Goal: Information Seeking & Learning: Learn about a topic

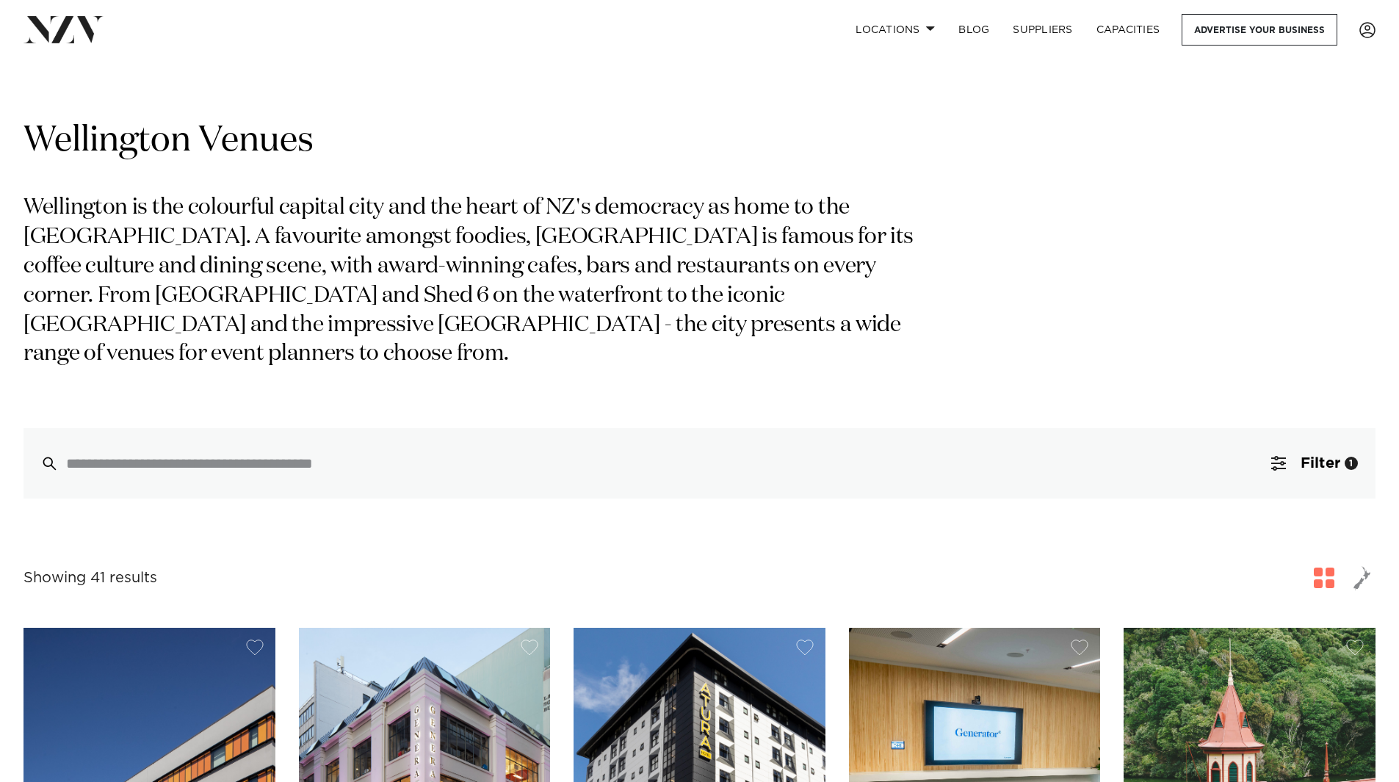
click at [1060, 300] on div "Wellington Venues [GEOGRAPHIC_DATA] is the colourful capital city and the heart…" at bounding box center [700, 308] width 1352 height 380
click at [970, 309] on div "Wellington Venues [GEOGRAPHIC_DATA] is the colourful capital city and the heart…" at bounding box center [700, 308] width 1352 height 380
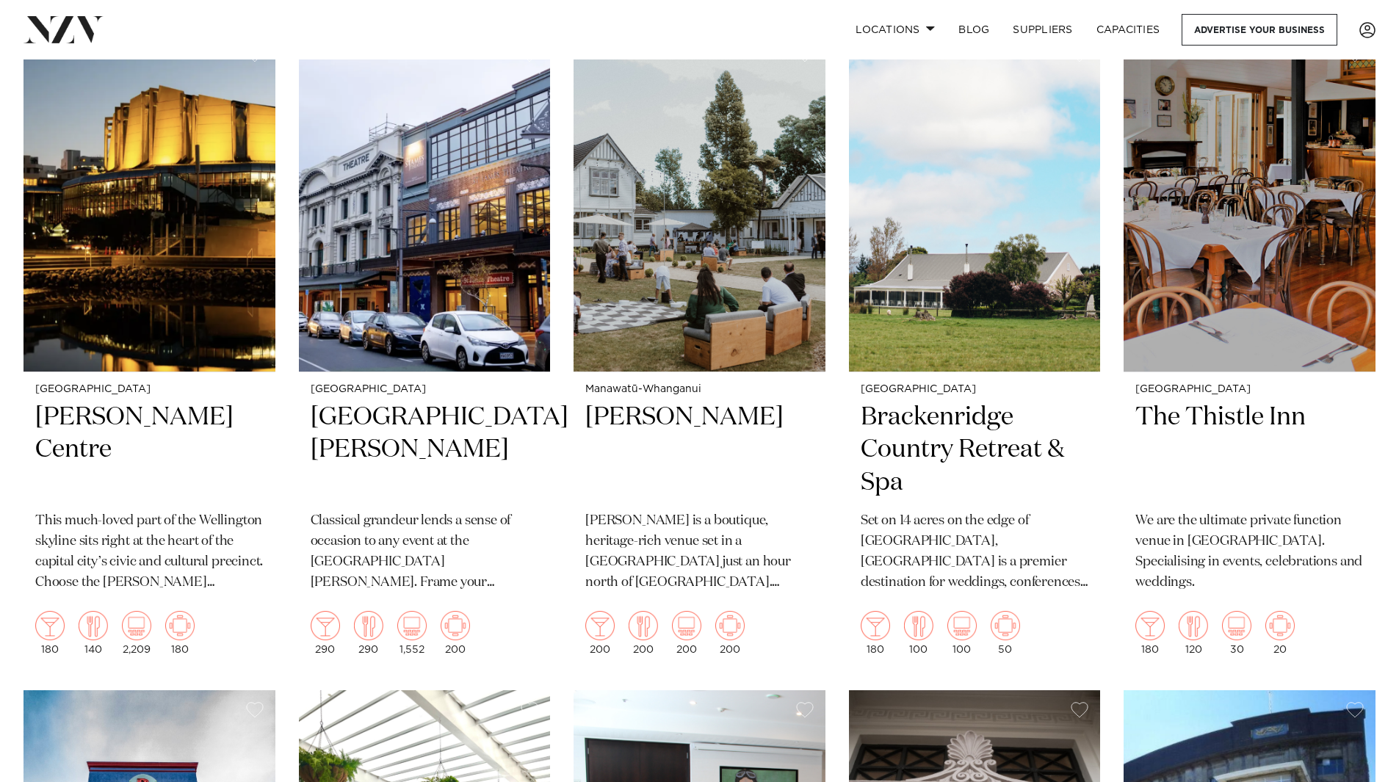
scroll to position [3012, 0]
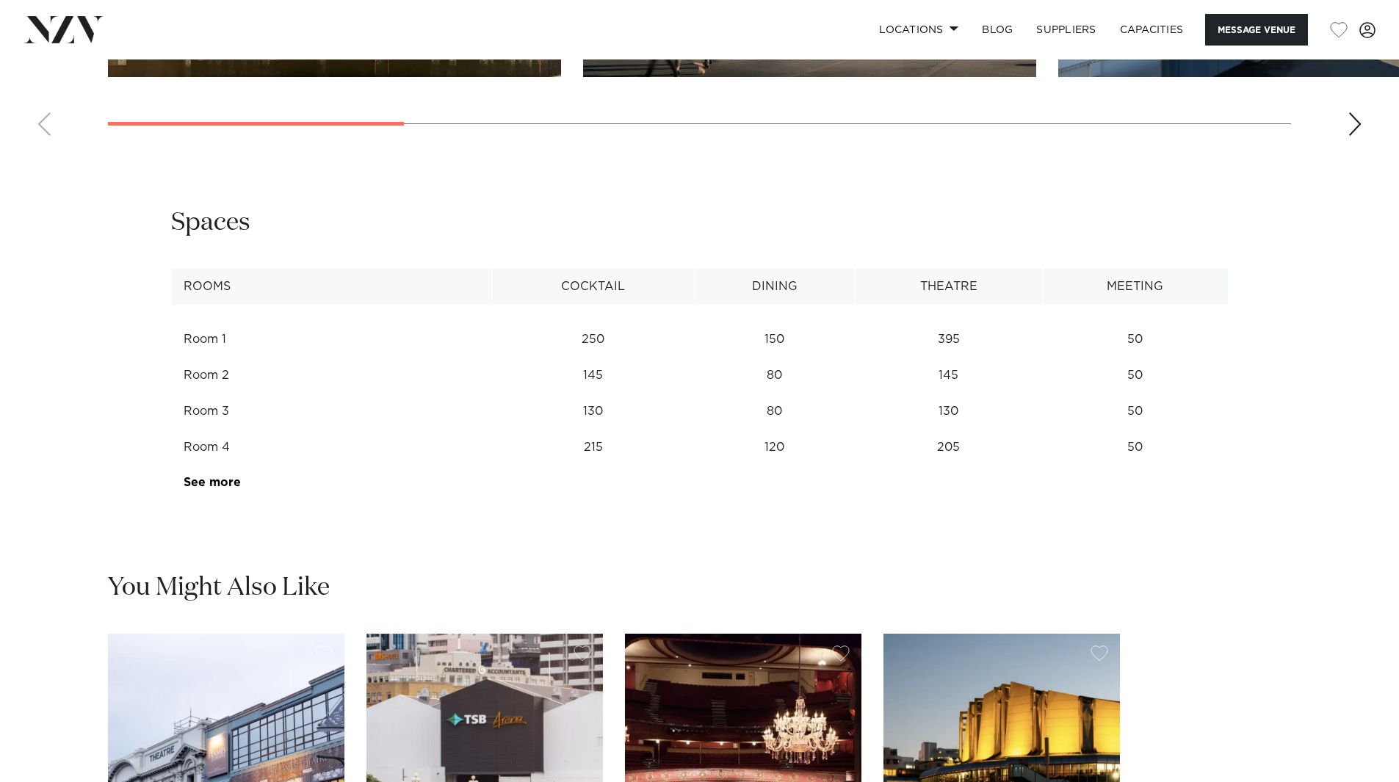
scroll to position [1983, 0]
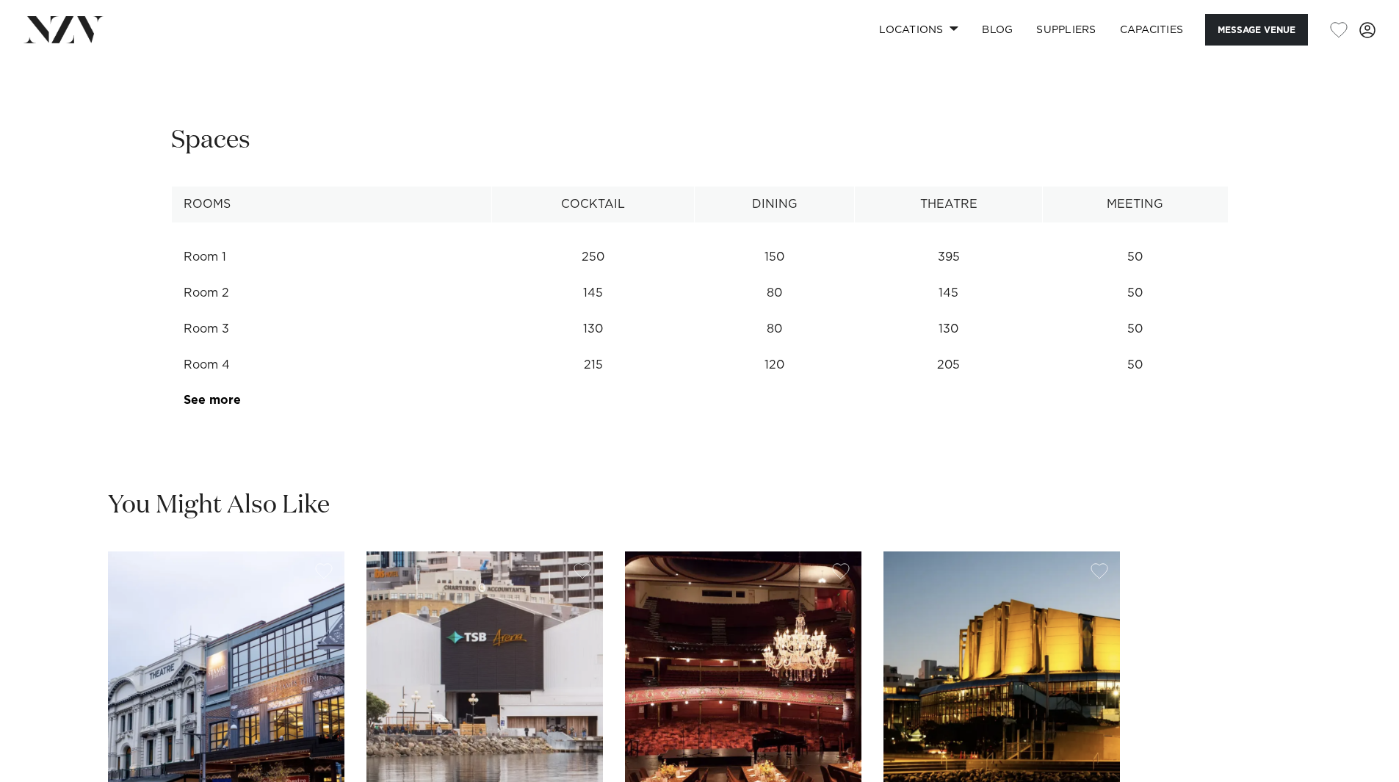
click at [209, 406] on link "See more" at bounding box center [241, 400] width 115 height 12
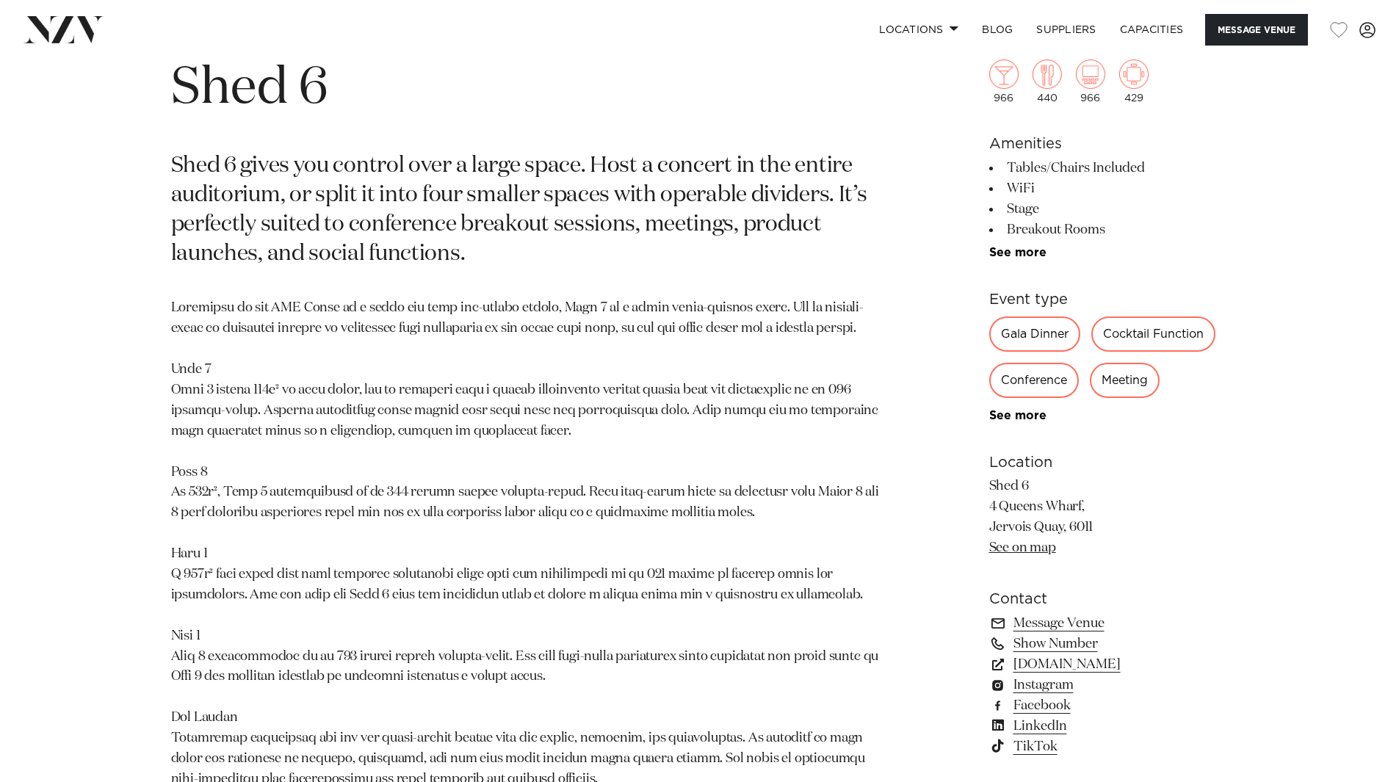
scroll to position [735, 0]
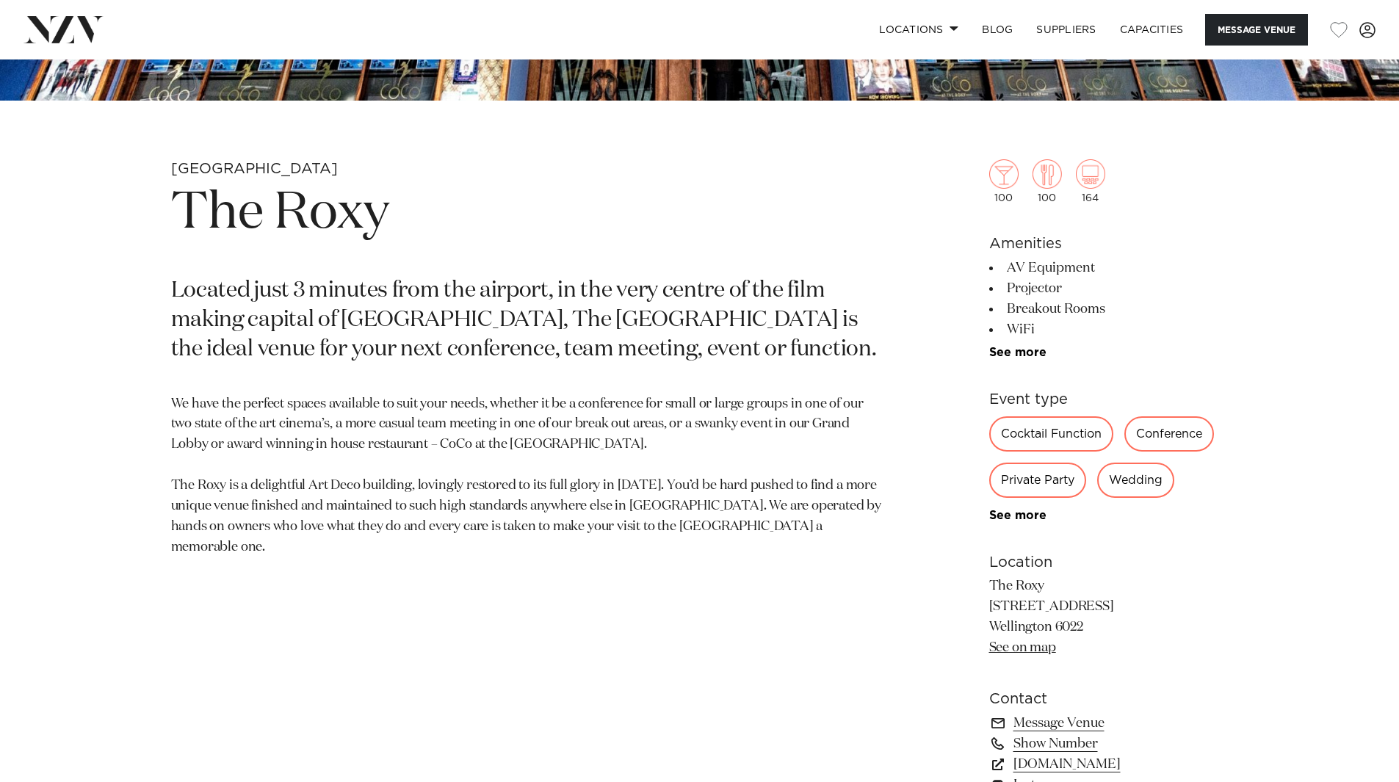
scroll to position [661, 0]
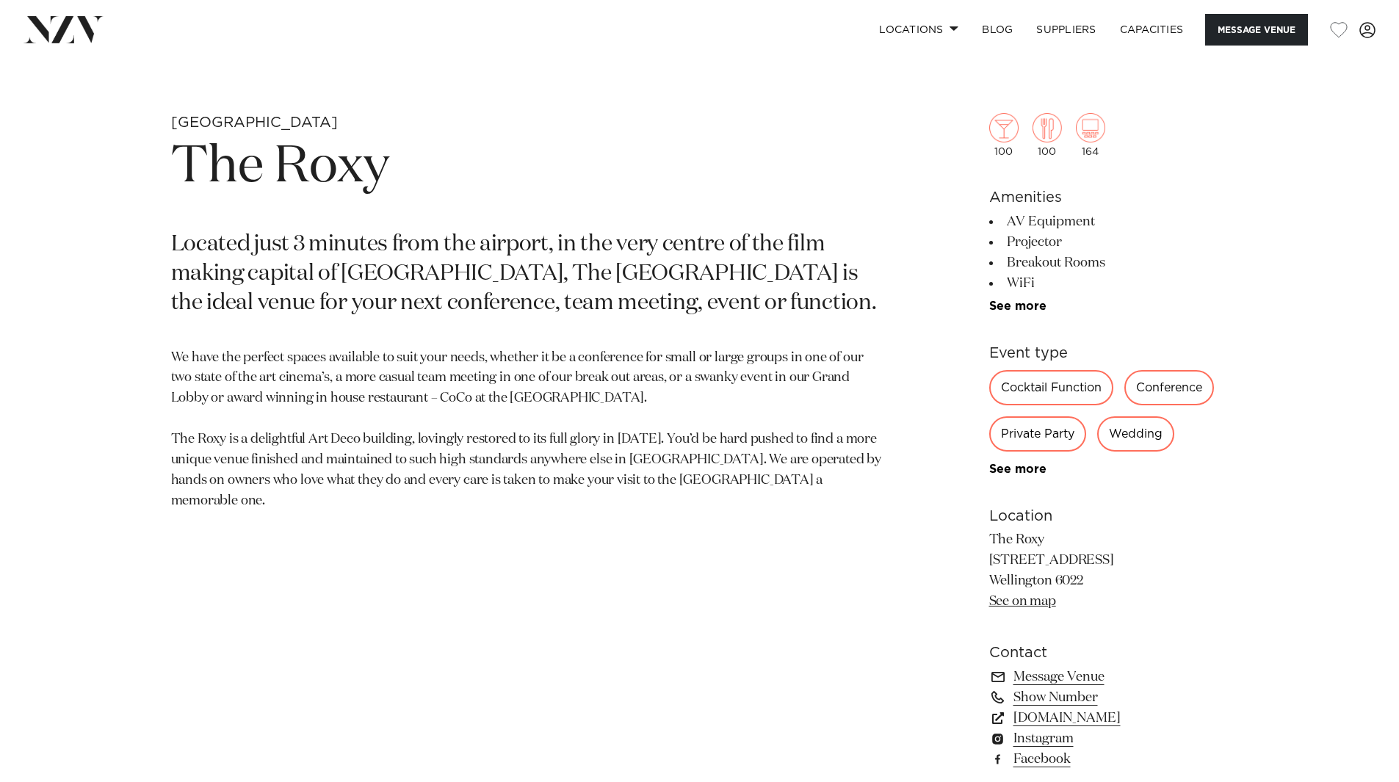
click at [1045, 429] on div "Private Party" at bounding box center [1037, 433] width 97 height 35
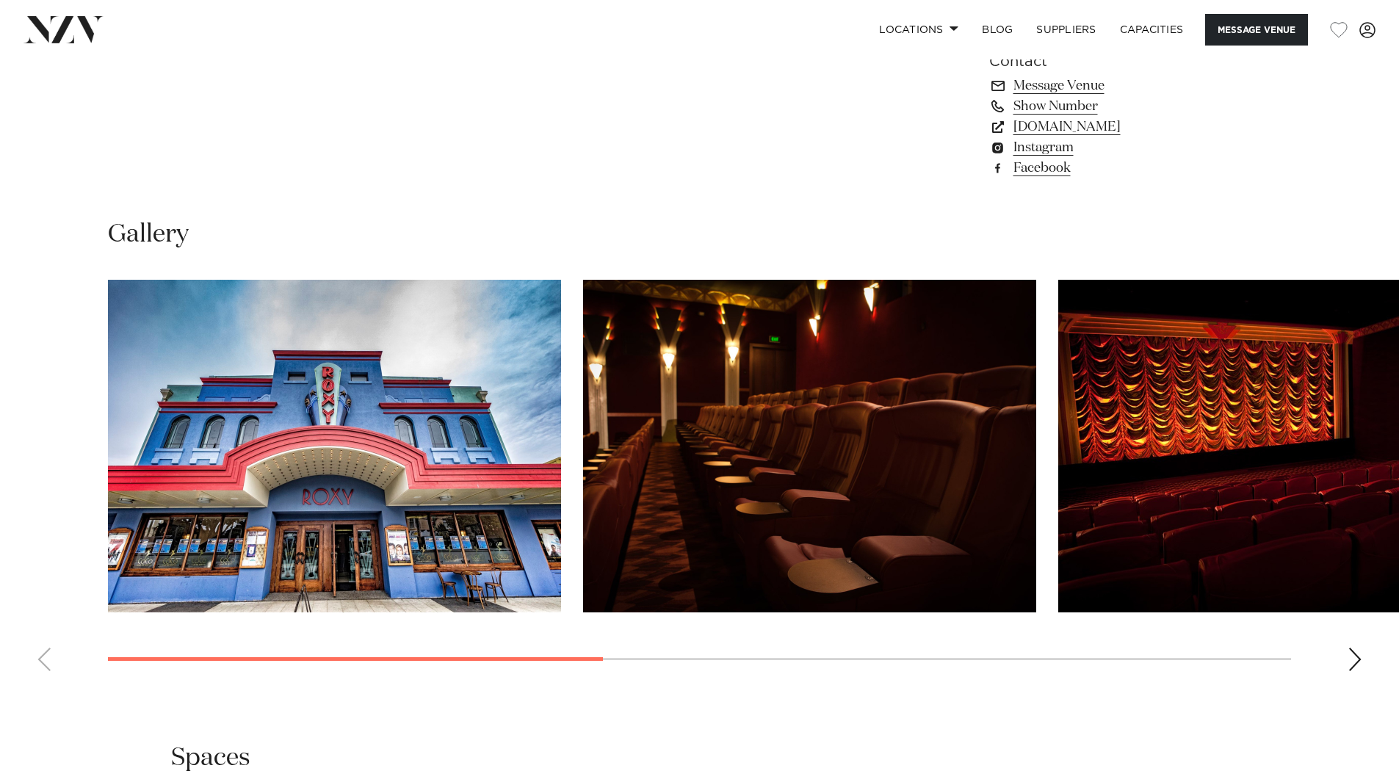
scroll to position [1616, 0]
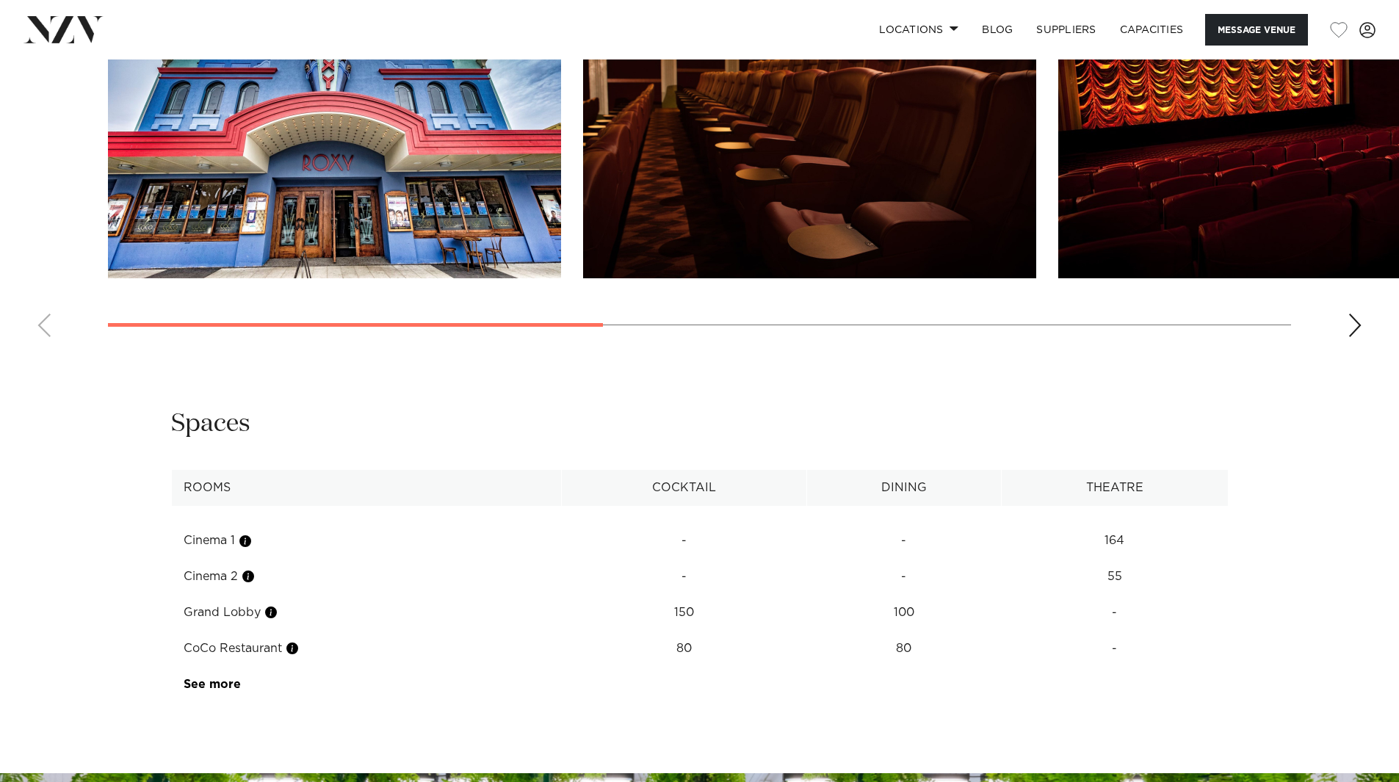
click at [217, 688] on link "See more" at bounding box center [241, 685] width 115 height 12
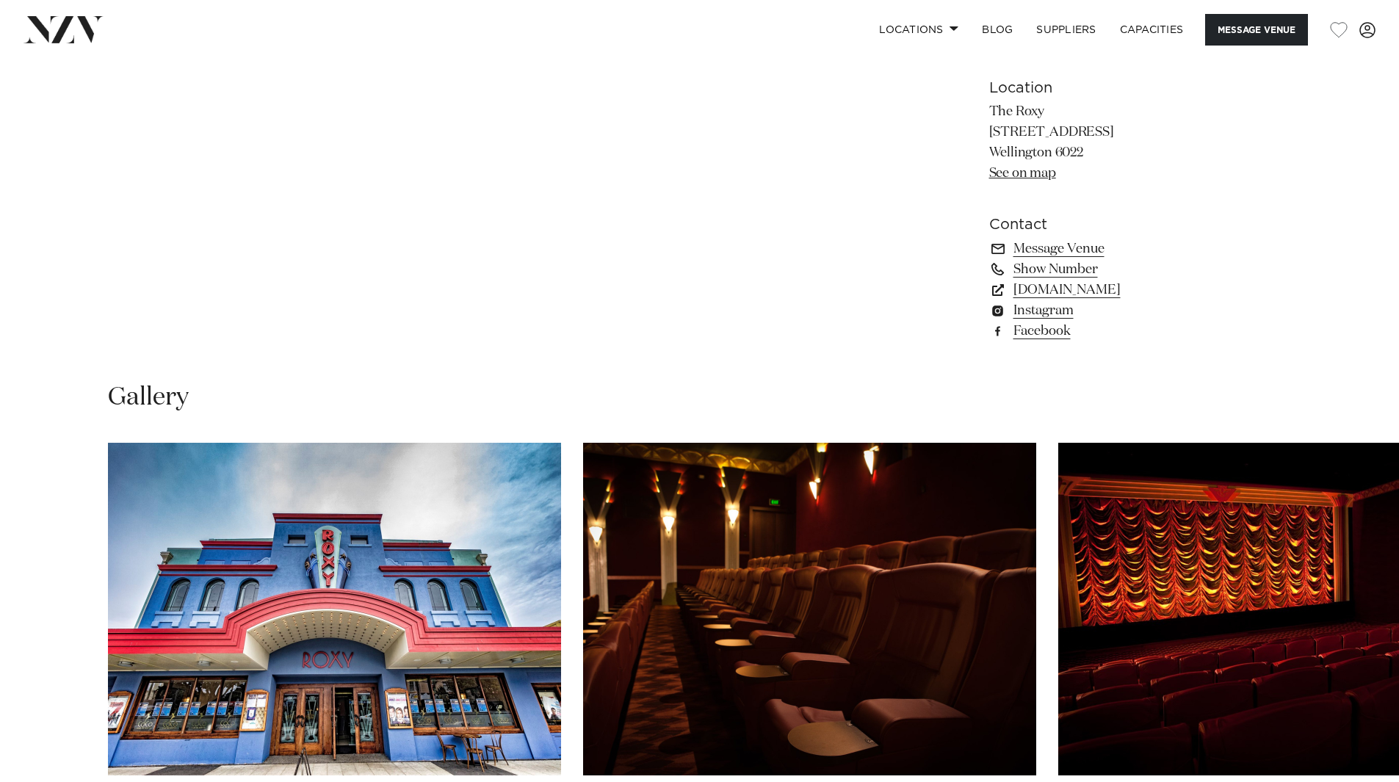
scroll to position [1102, 0]
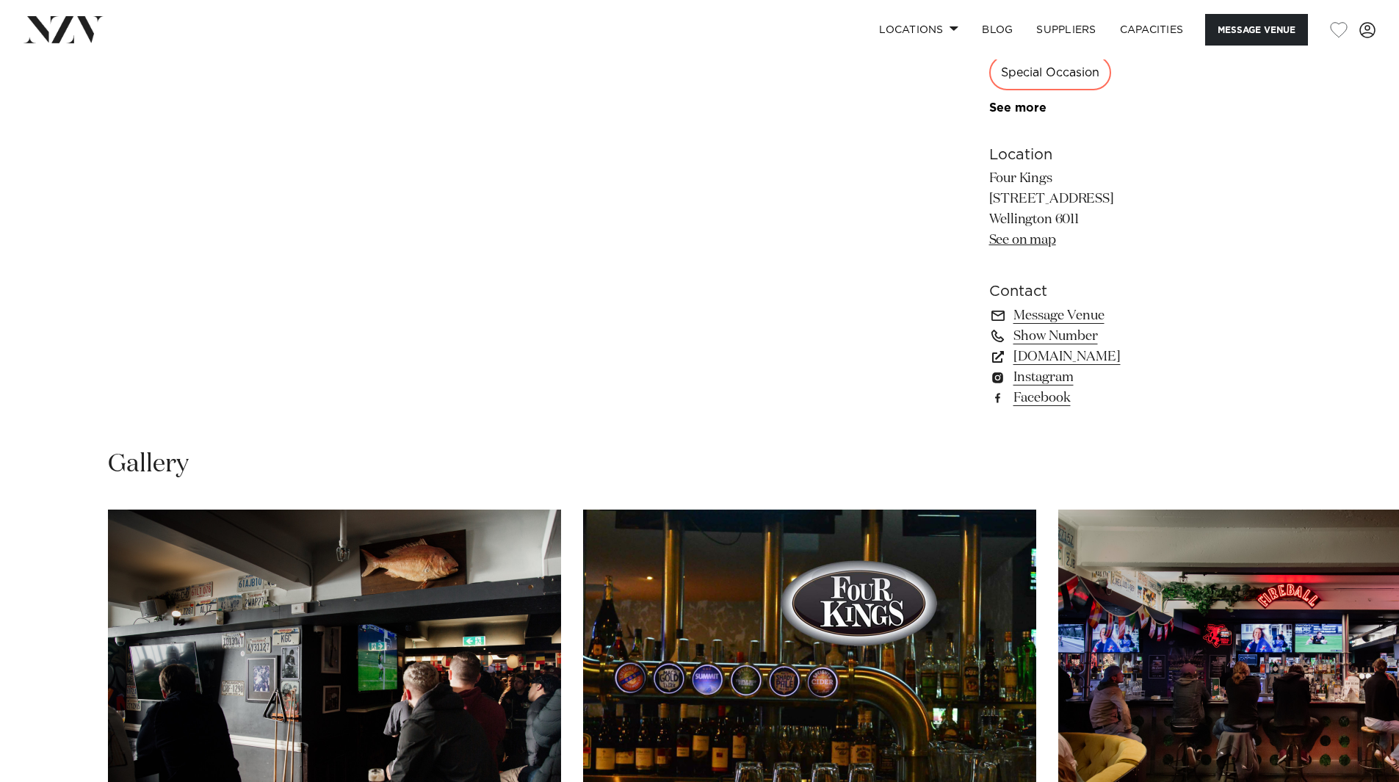
scroll to position [1102, 0]
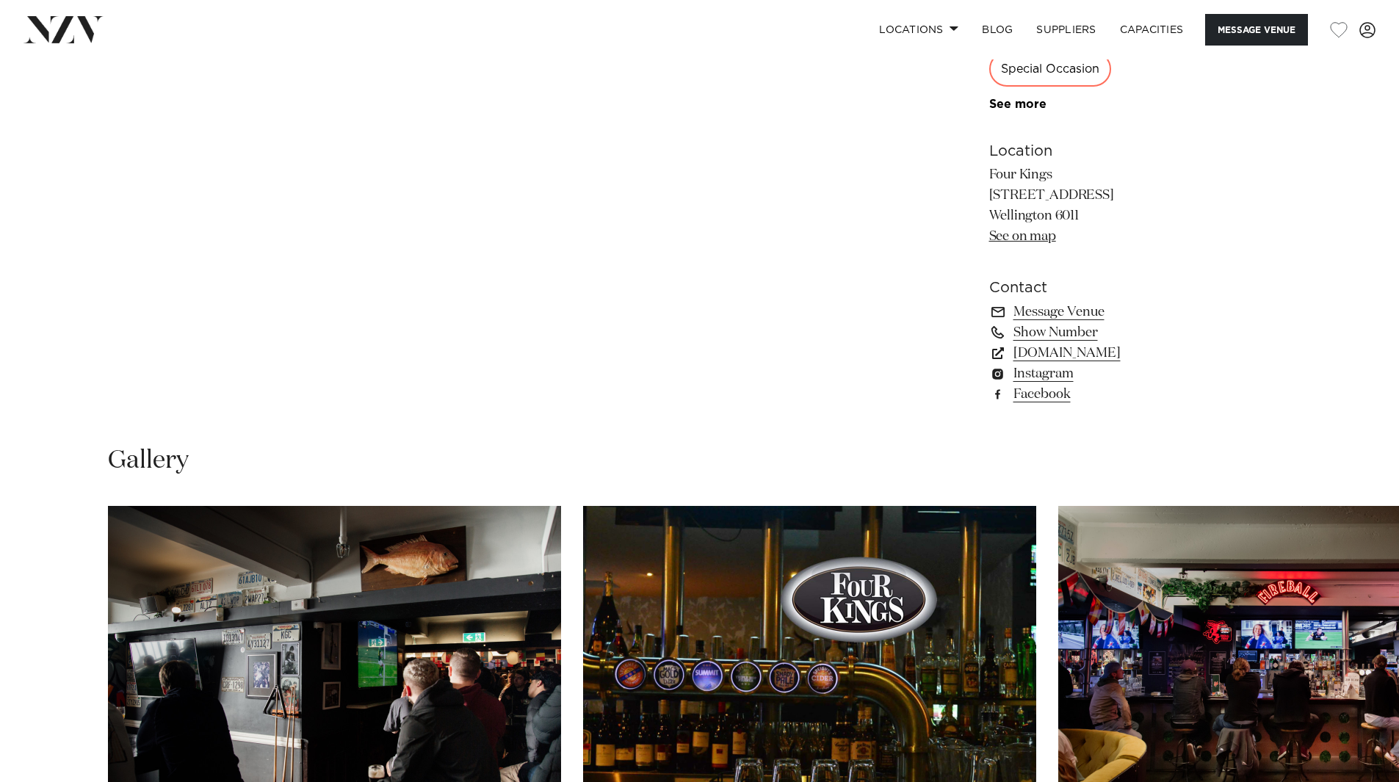
click at [1054, 355] on link "fourkings.co.nz" at bounding box center [1108, 353] width 239 height 21
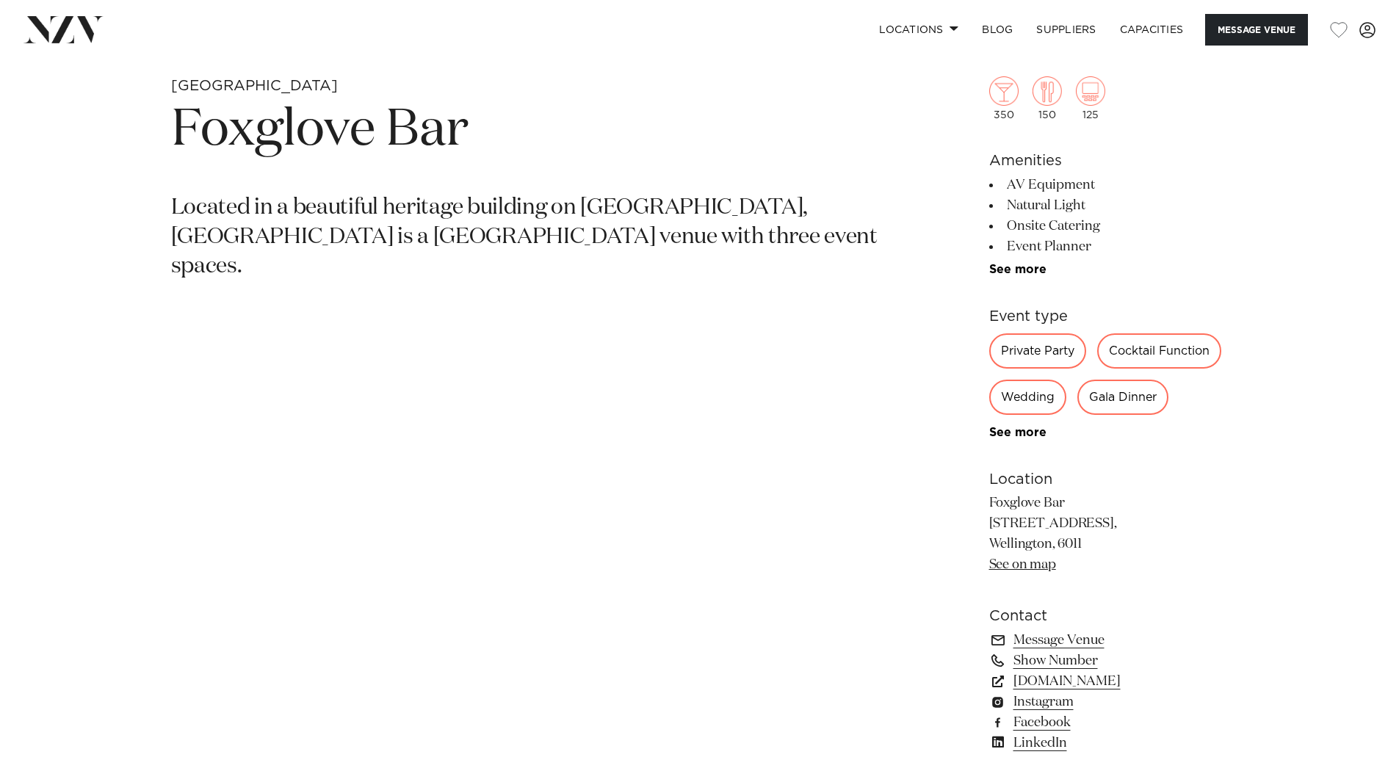
scroll to position [808, 0]
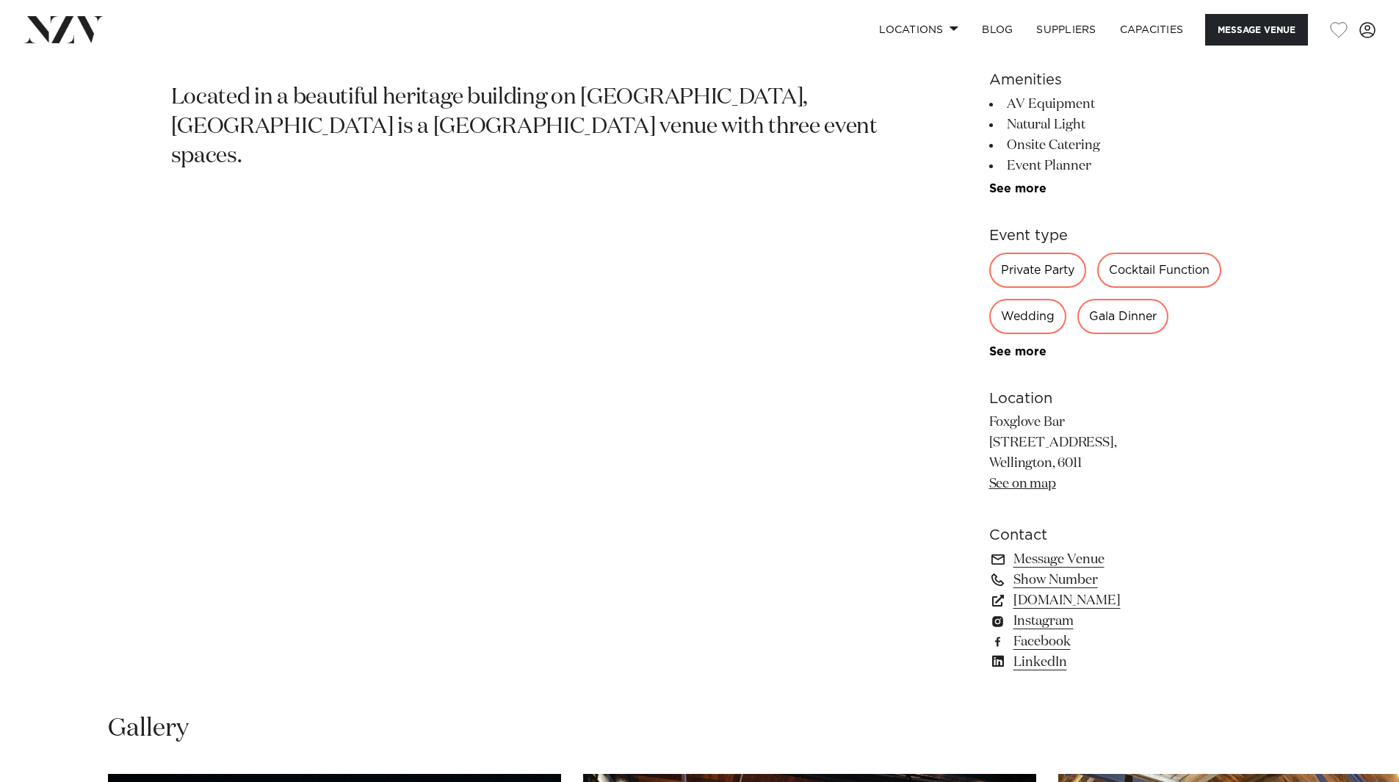
click at [1062, 558] on link "Message Venue" at bounding box center [1108, 559] width 239 height 21
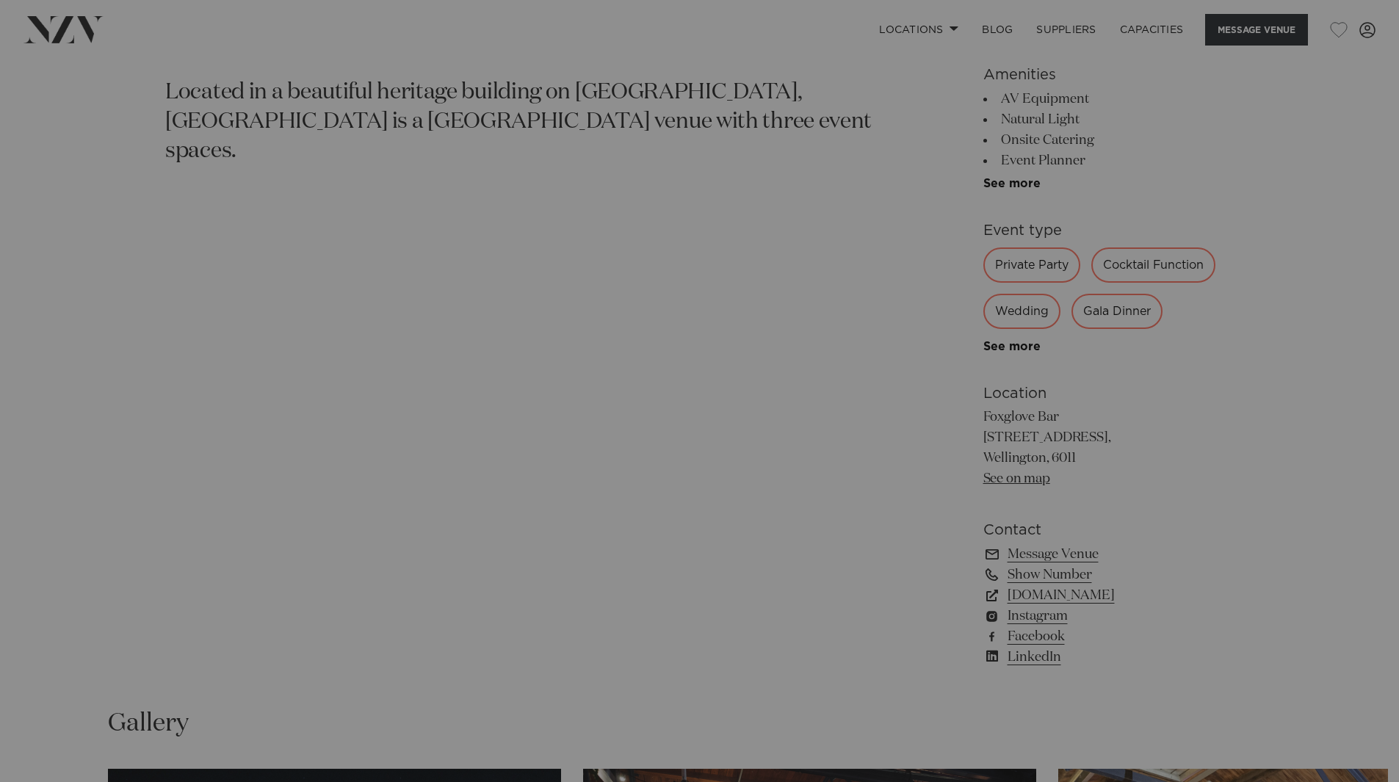
scroll to position [813, 0]
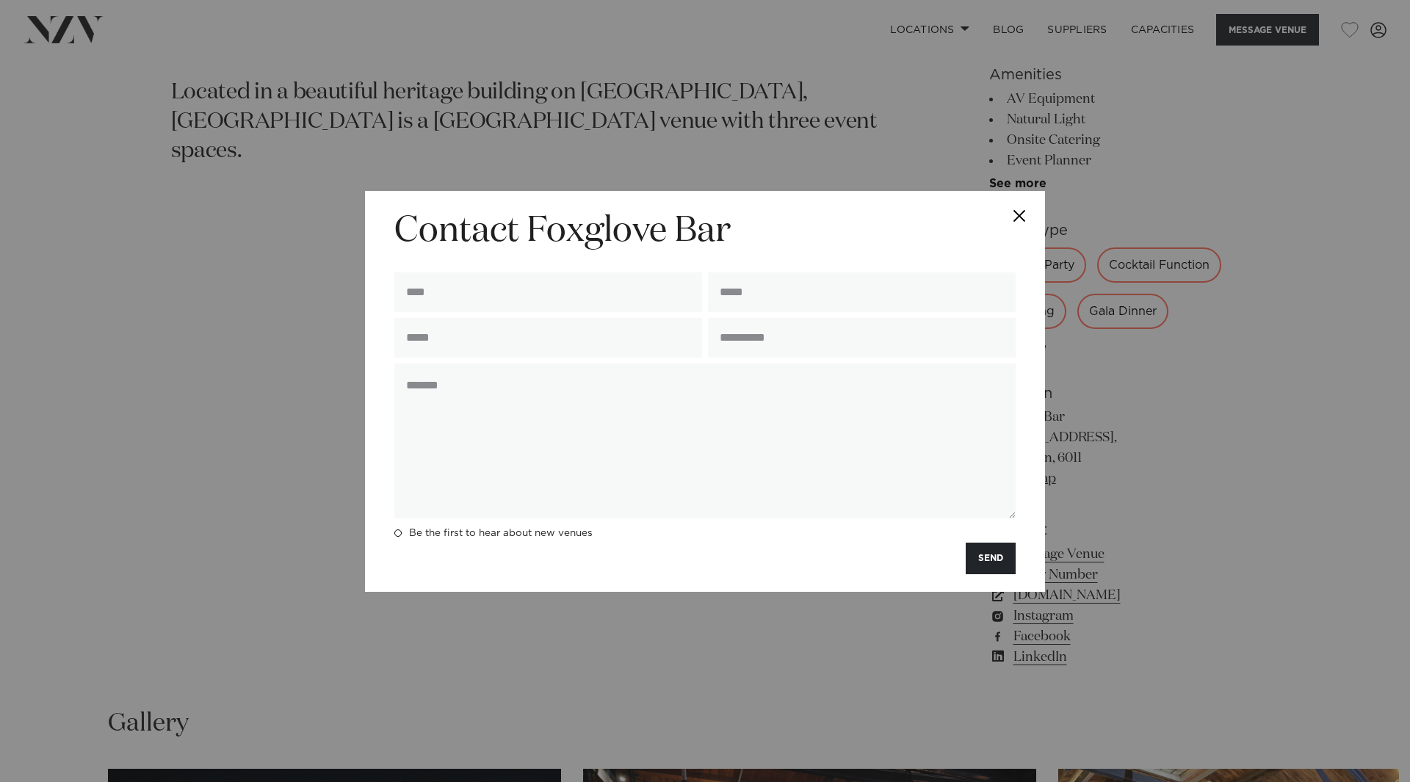
click at [1022, 201] on button "Close" at bounding box center [1019, 216] width 51 height 51
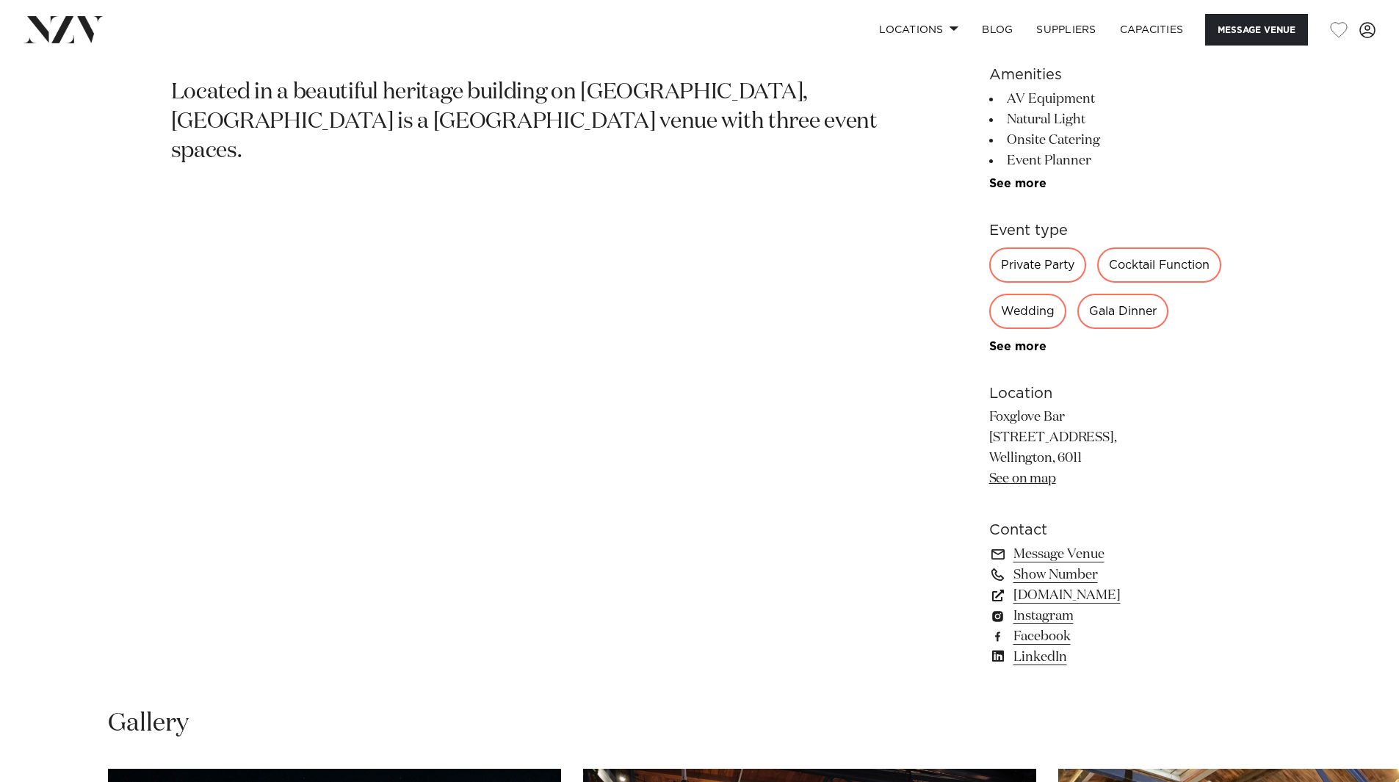
click at [1092, 598] on link "foxglovebar.co.nz" at bounding box center [1108, 595] width 239 height 21
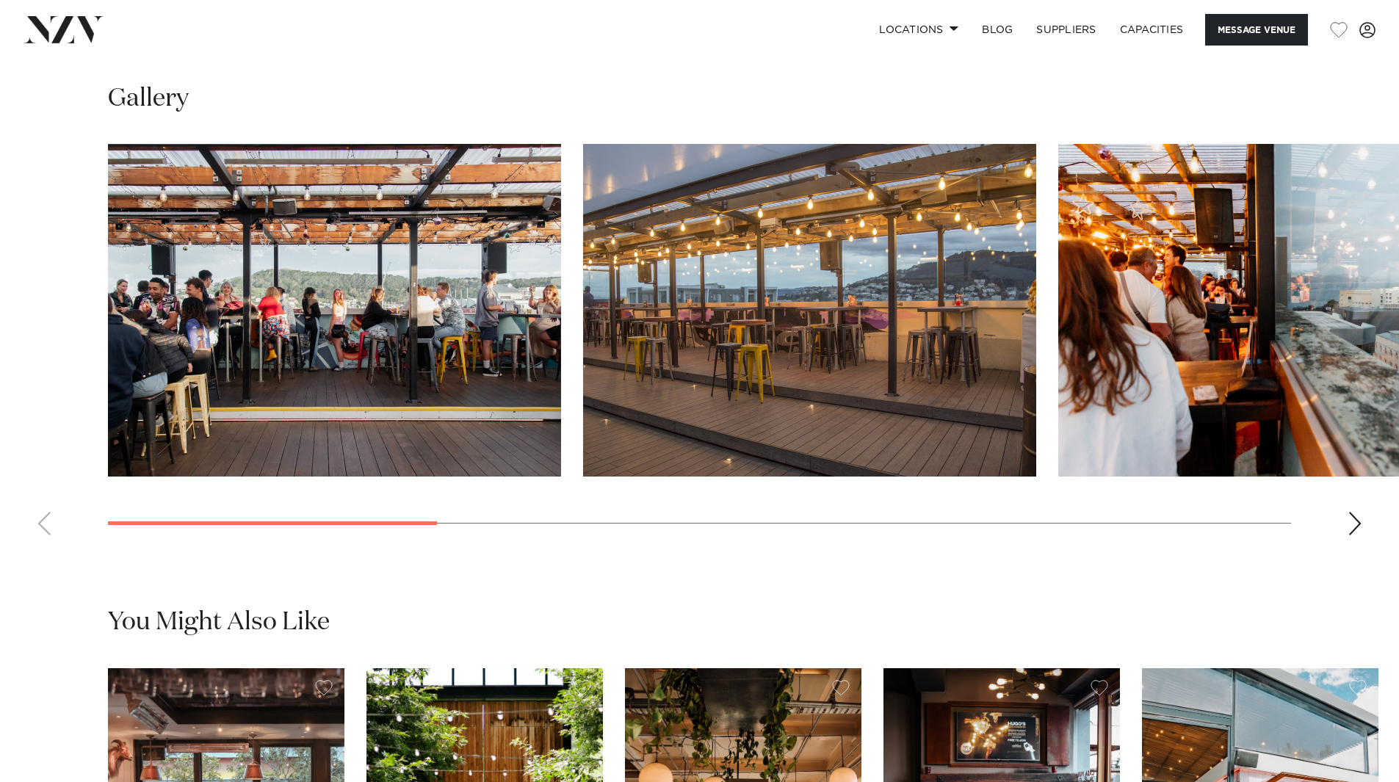
scroll to position [1396, 0]
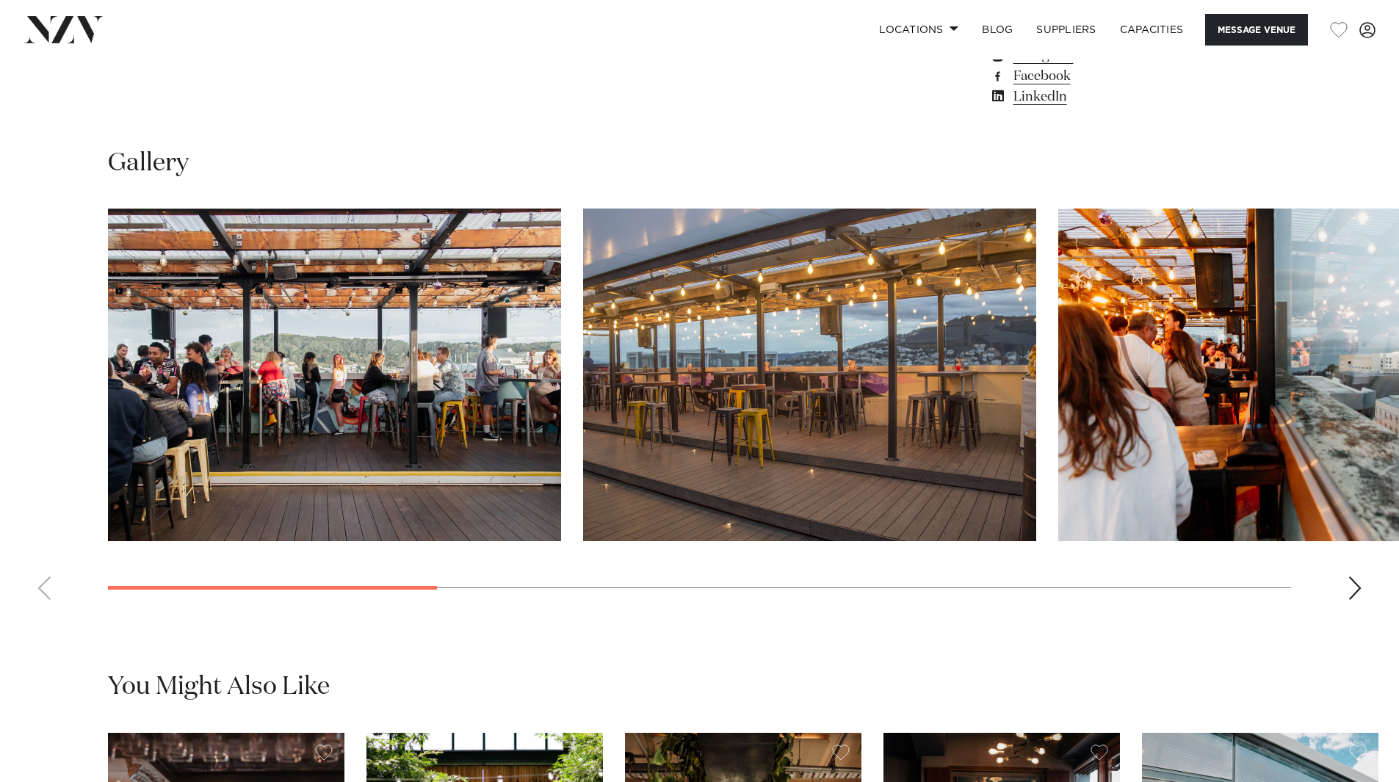
click at [1351, 585] on div "Next slide" at bounding box center [1355, 589] width 15 height 24
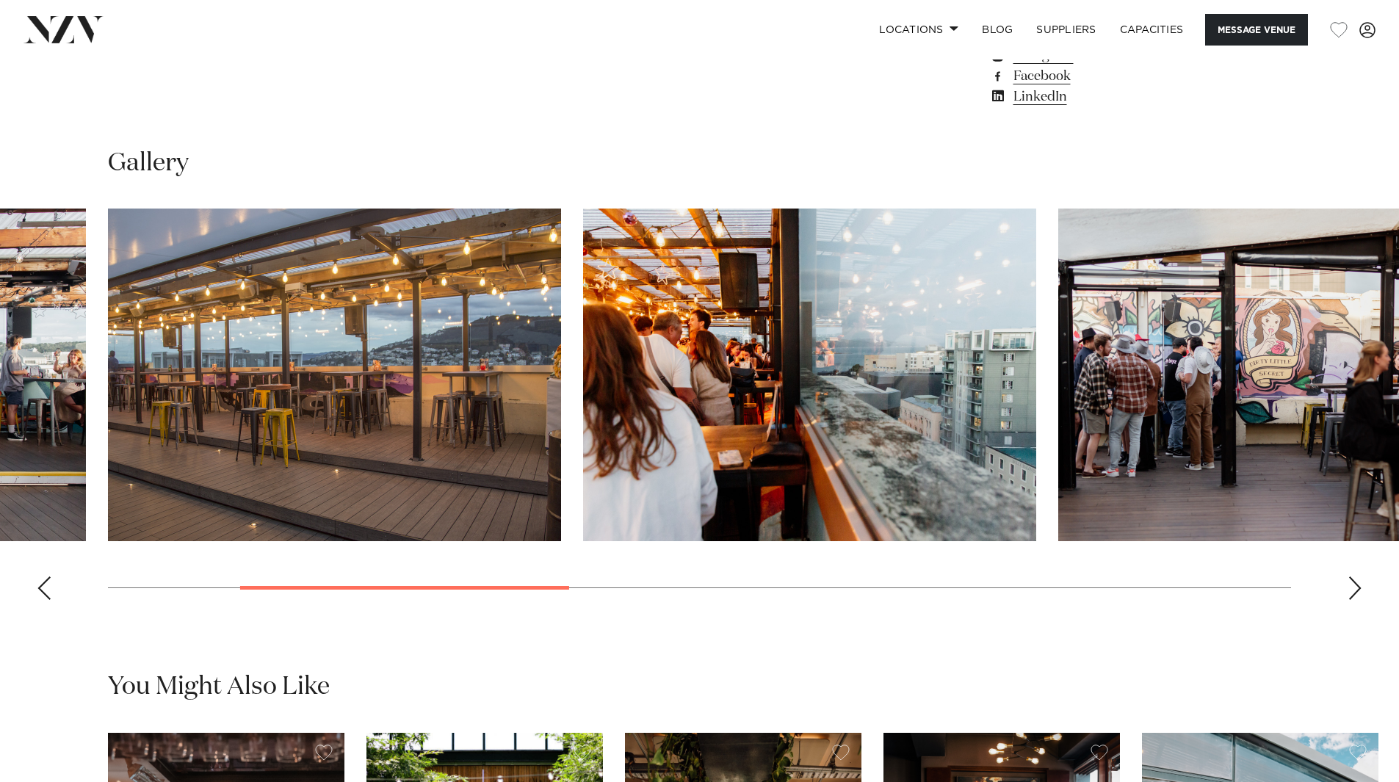
click at [1351, 585] on div "Next slide" at bounding box center [1355, 589] width 15 height 24
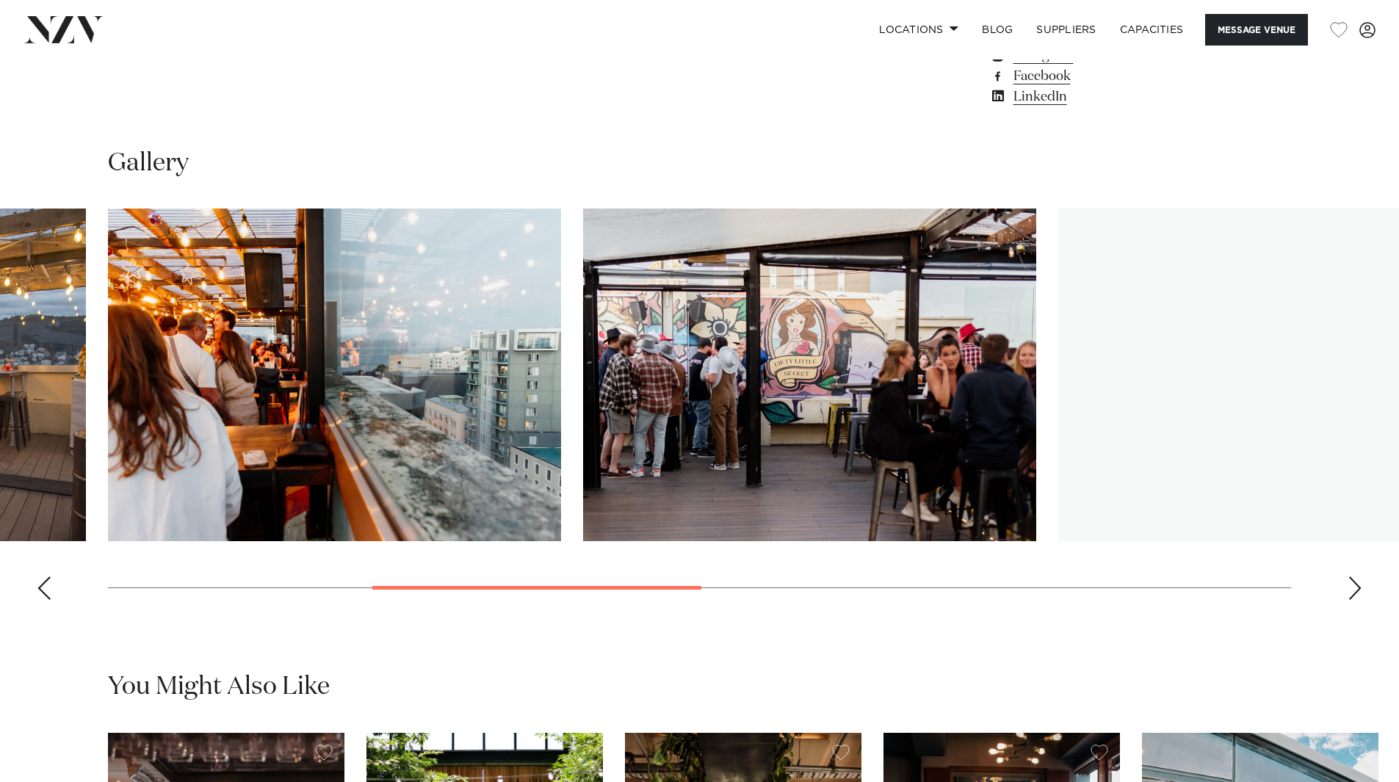
click at [1351, 585] on div "Next slide" at bounding box center [1355, 589] width 15 height 24
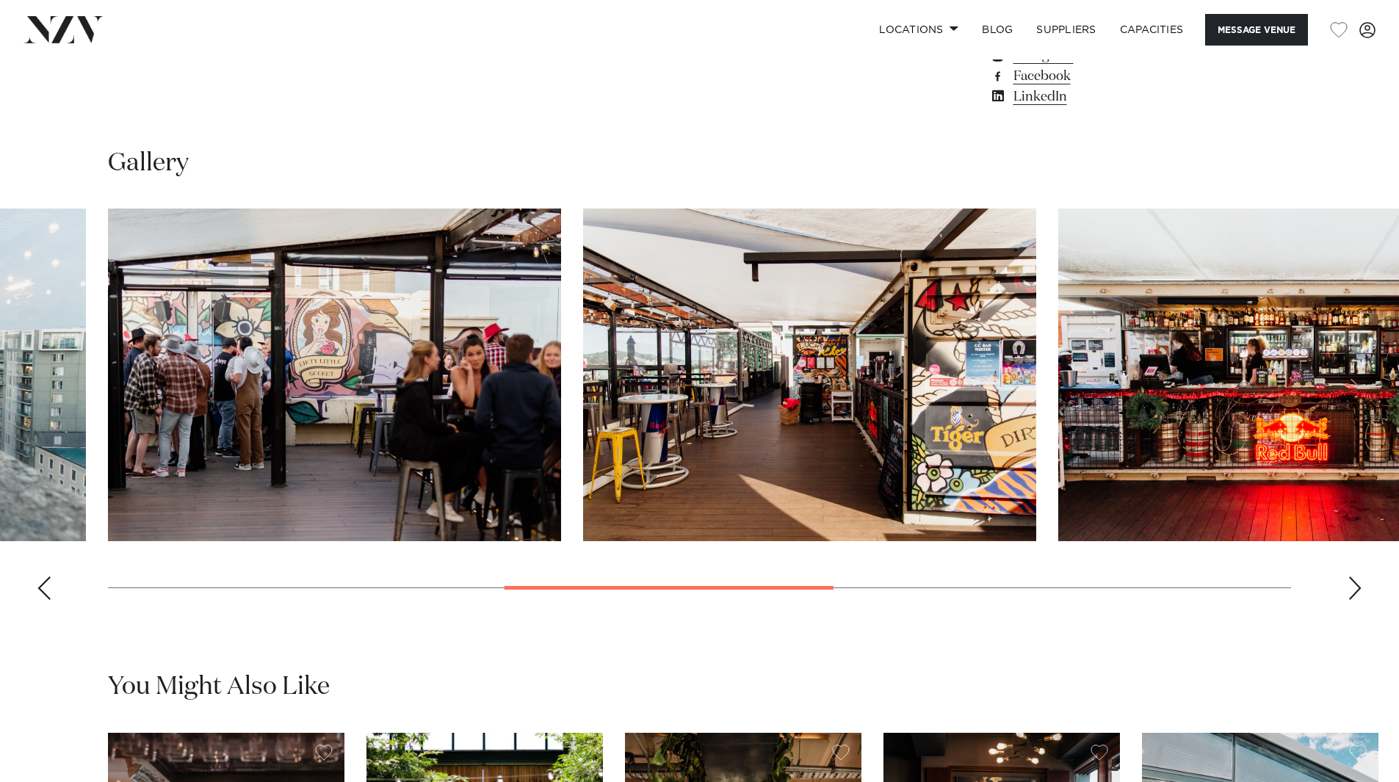
click at [1351, 585] on div "Next slide" at bounding box center [1355, 589] width 15 height 24
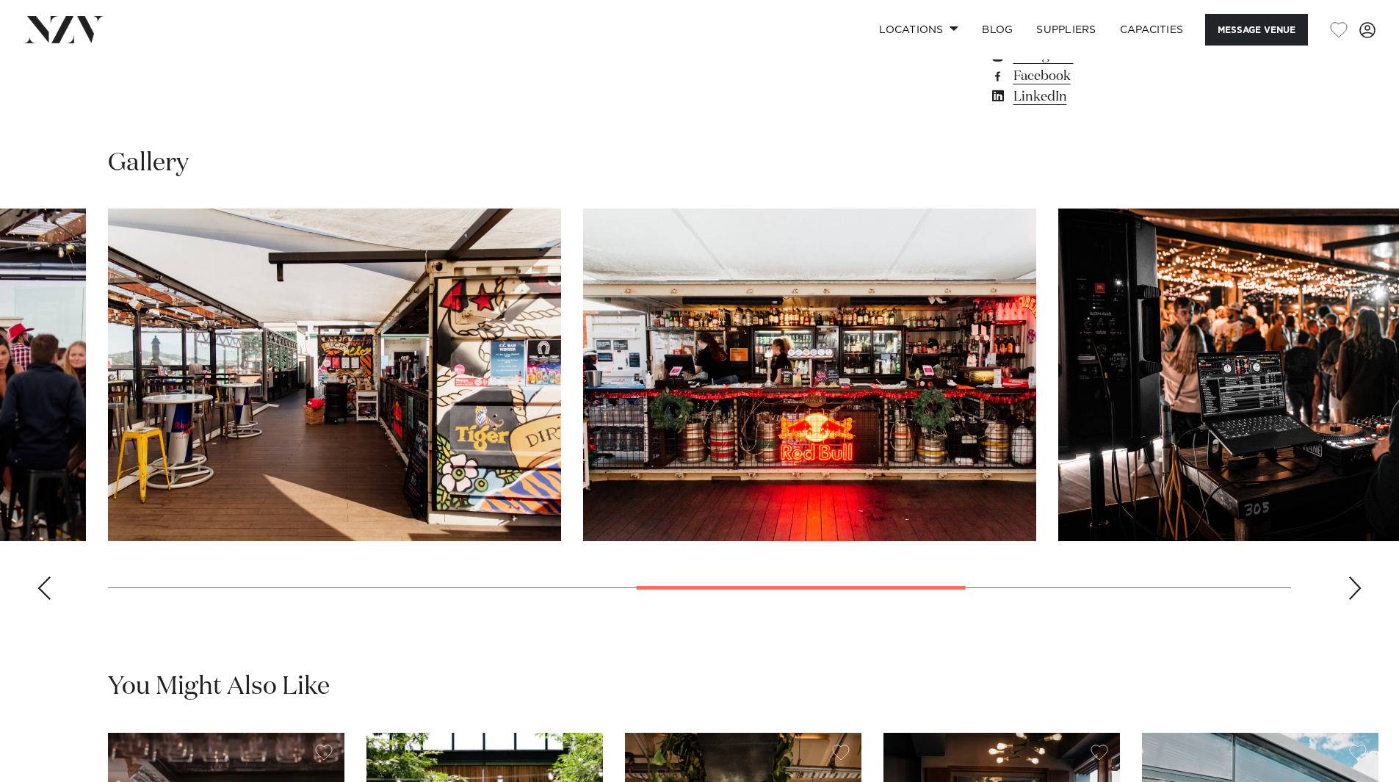
click at [1351, 585] on div "Next slide" at bounding box center [1355, 589] width 15 height 24
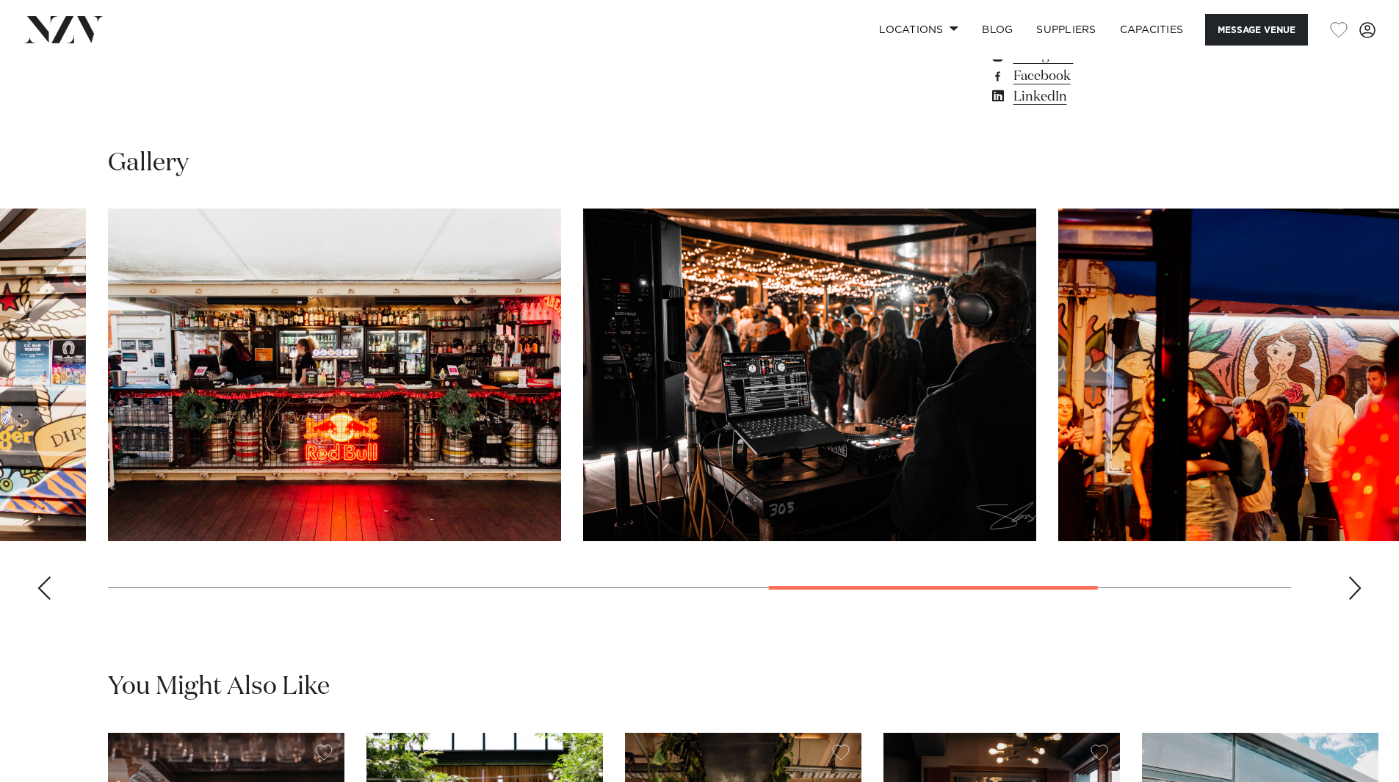
click at [1351, 585] on div "Next slide" at bounding box center [1355, 589] width 15 height 24
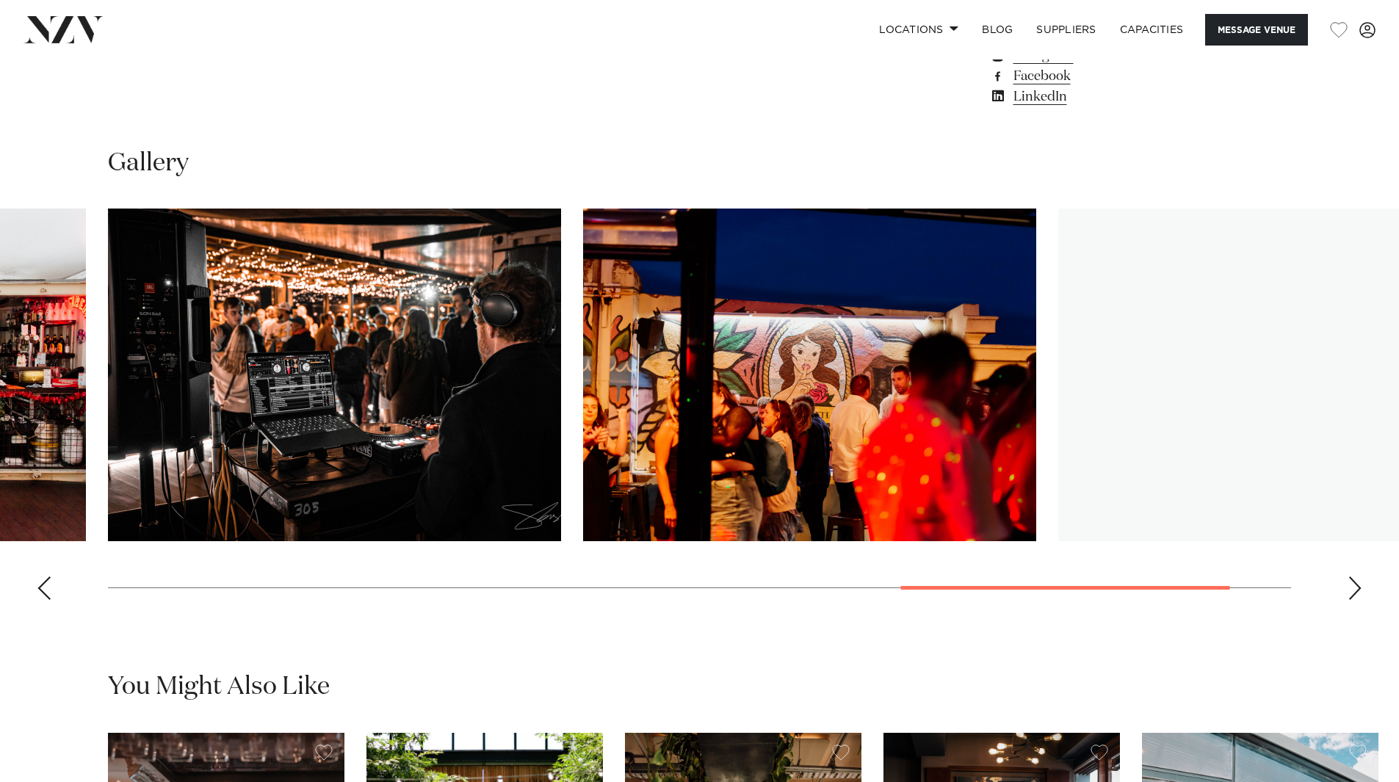
click at [1351, 585] on div "Next slide" at bounding box center [1355, 589] width 15 height 24
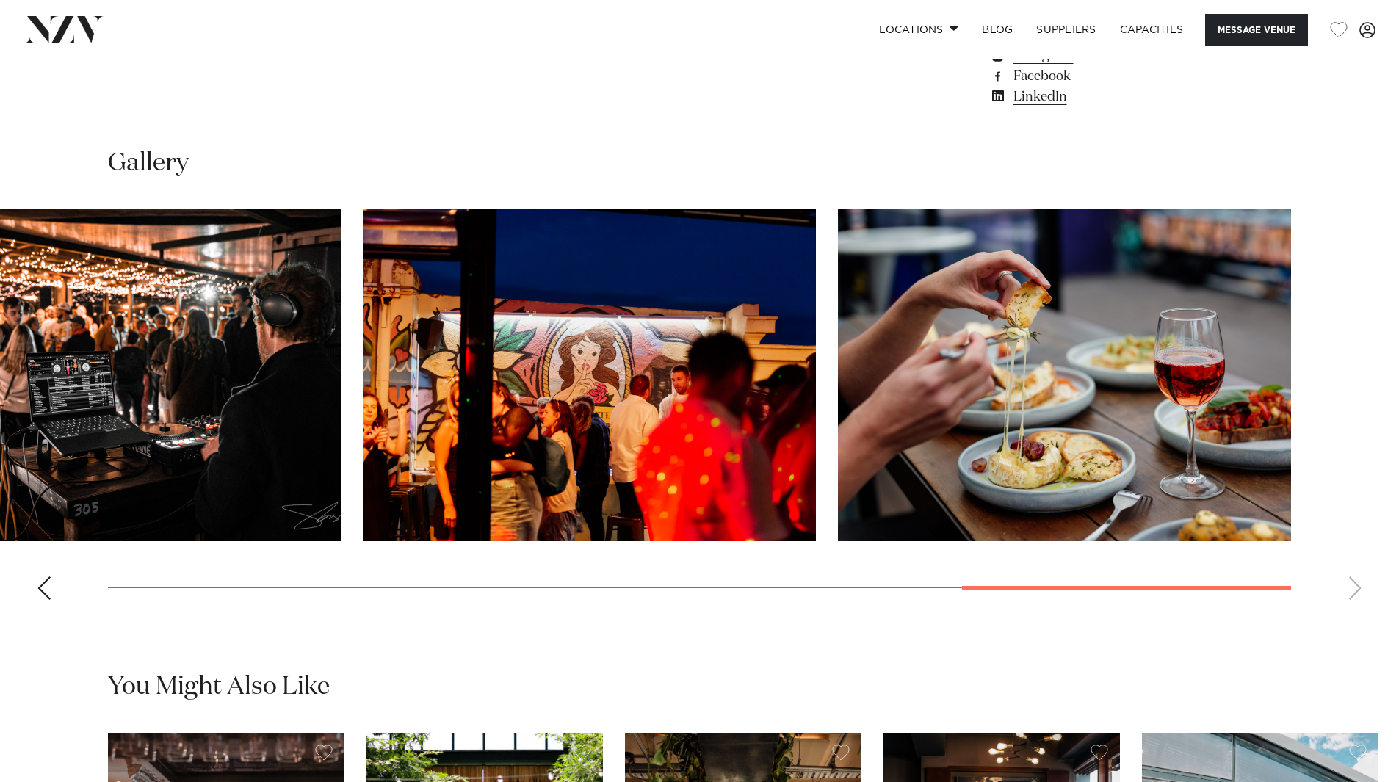
click at [46, 588] on div "Previous slide" at bounding box center [44, 589] width 15 height 24
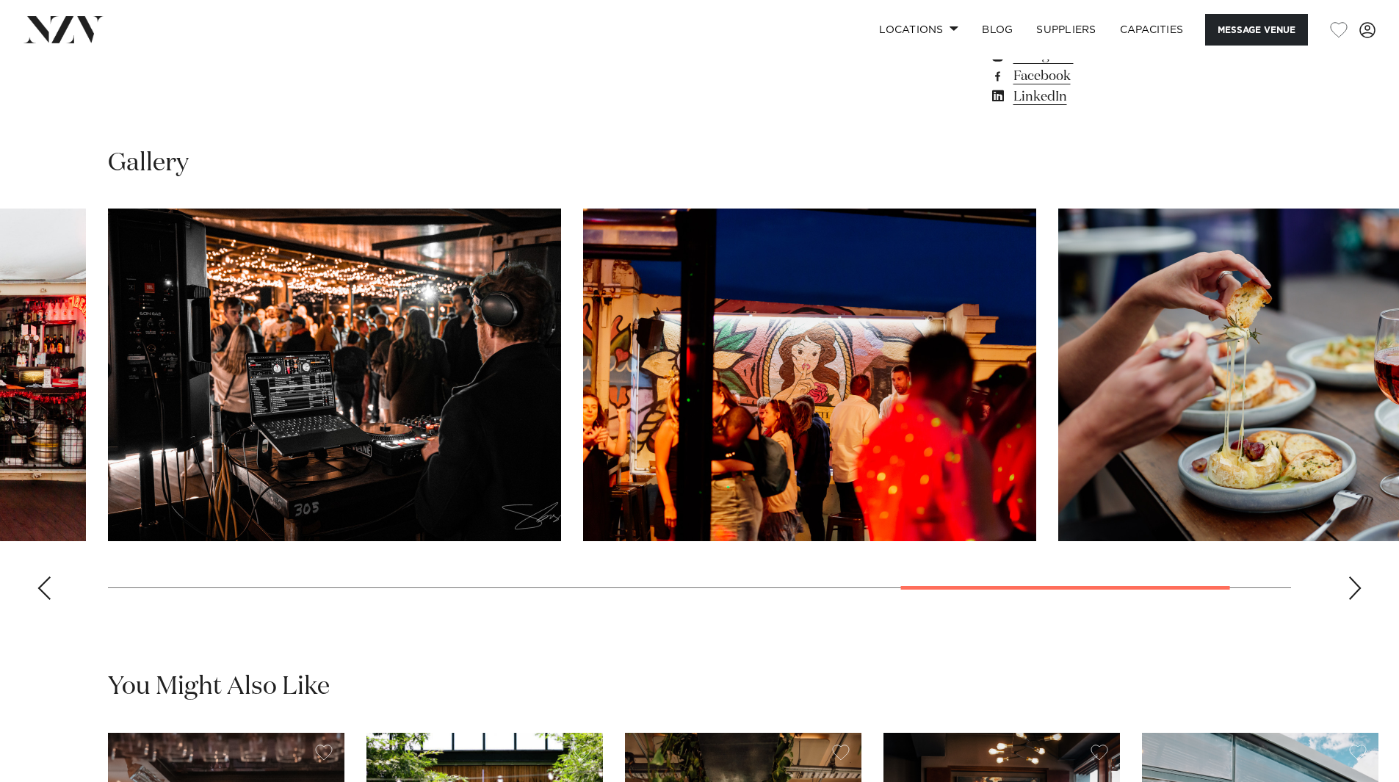
click at [46, 588] on div "Previous slide" at bounding box center [44, 589] width 15 height 24
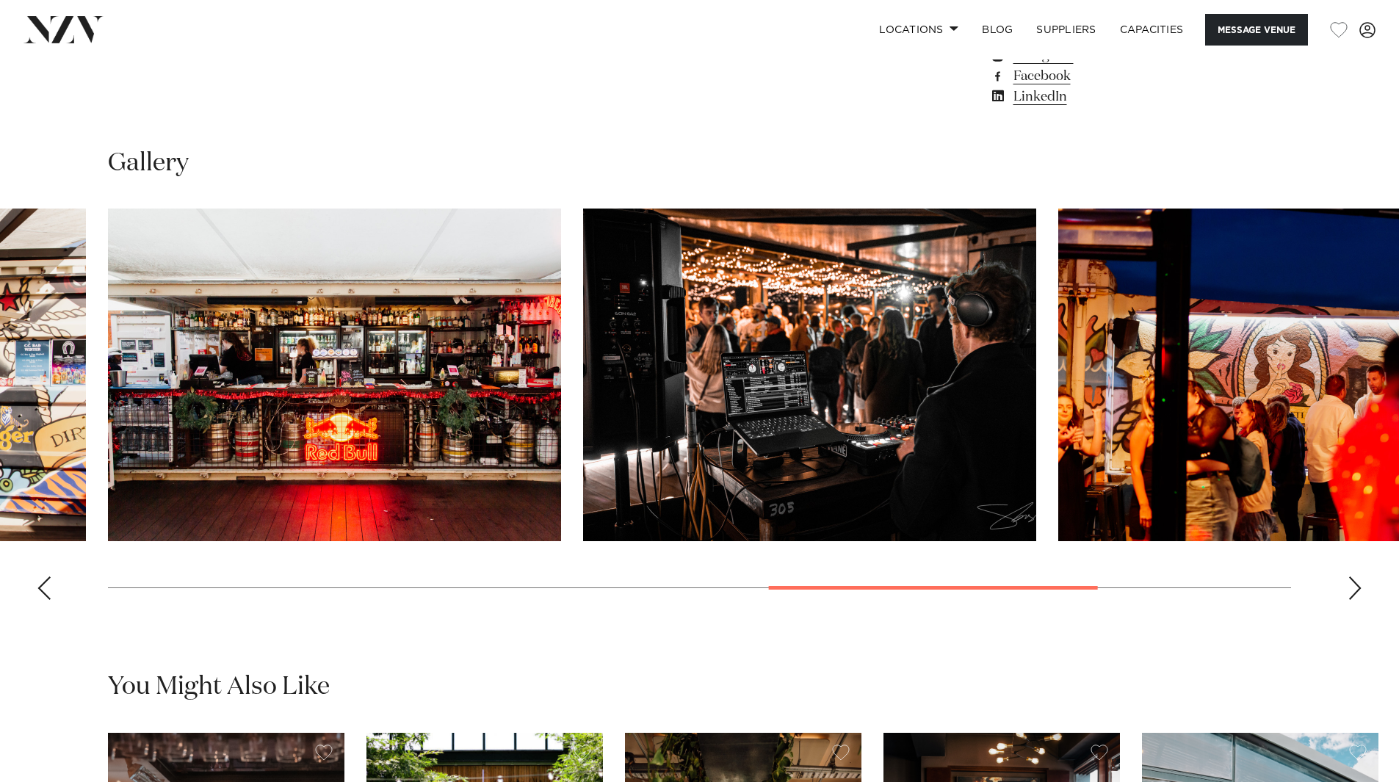
click at [46, 588] on div "Previous slide" at bounding box center [44, 589] width 15 height 24
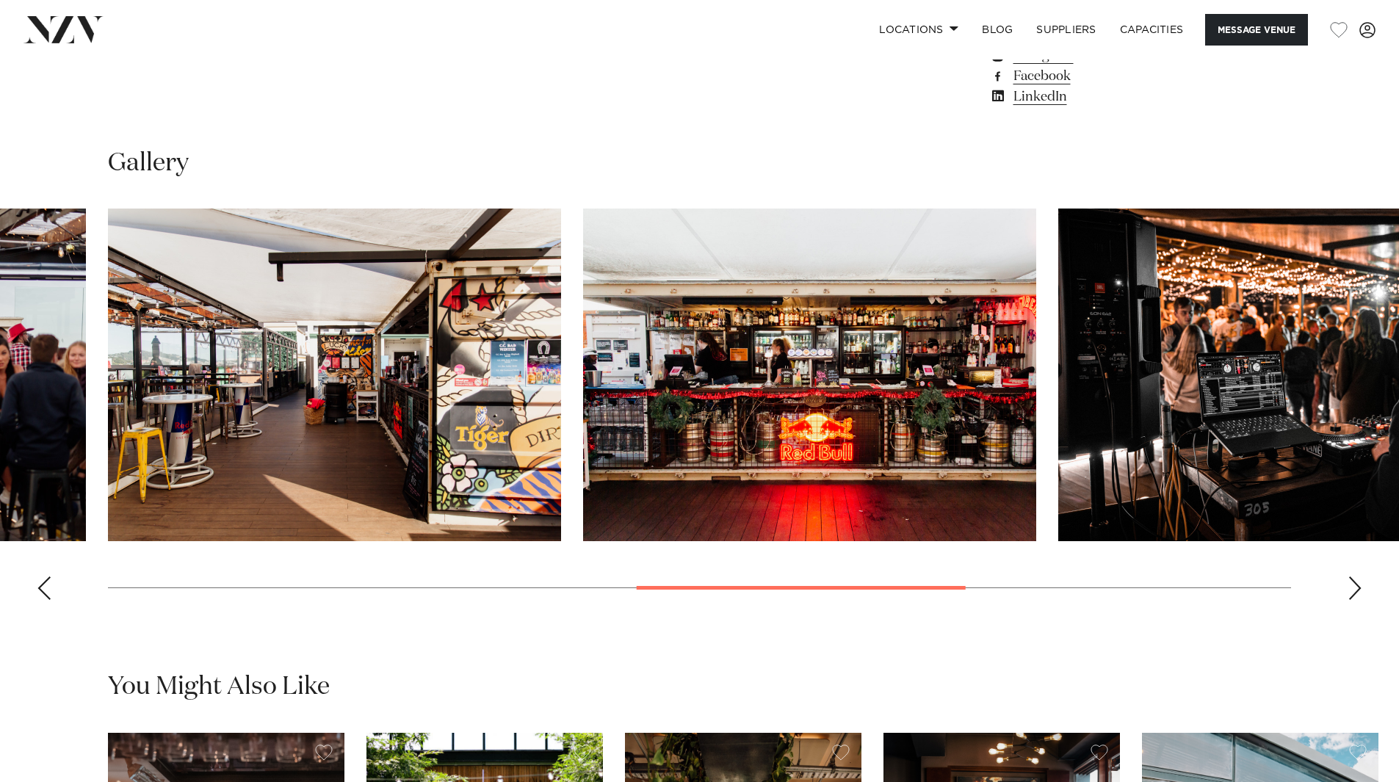
click at [46, 588] on div "Previous slide" at bounding box center [44, 589] width 15 height 24
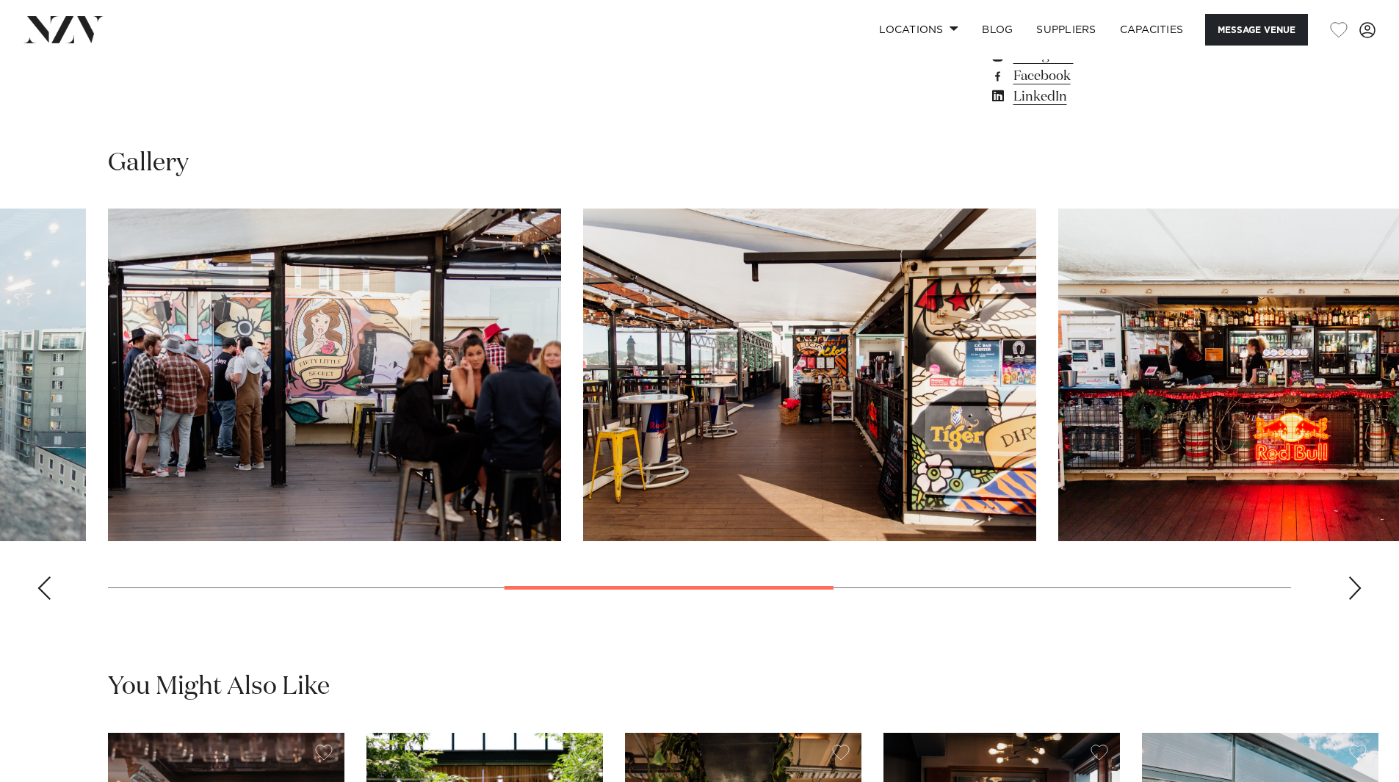
click at [46, 588] on div "Previous slide" at bounding box center [44, 589] width 15 height 24
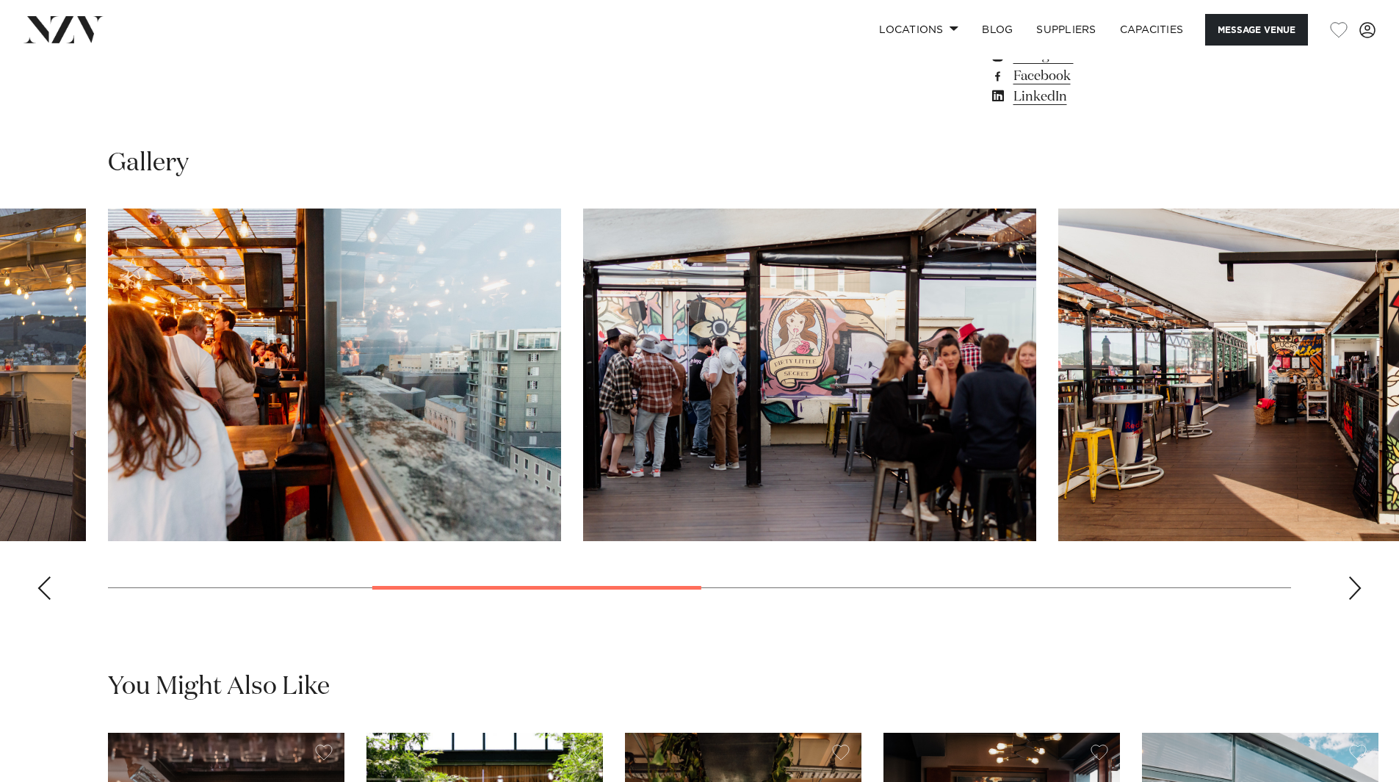
click at [46, 588] on div "Previous slide" at bounding box center [44, 589] width 15 height 24
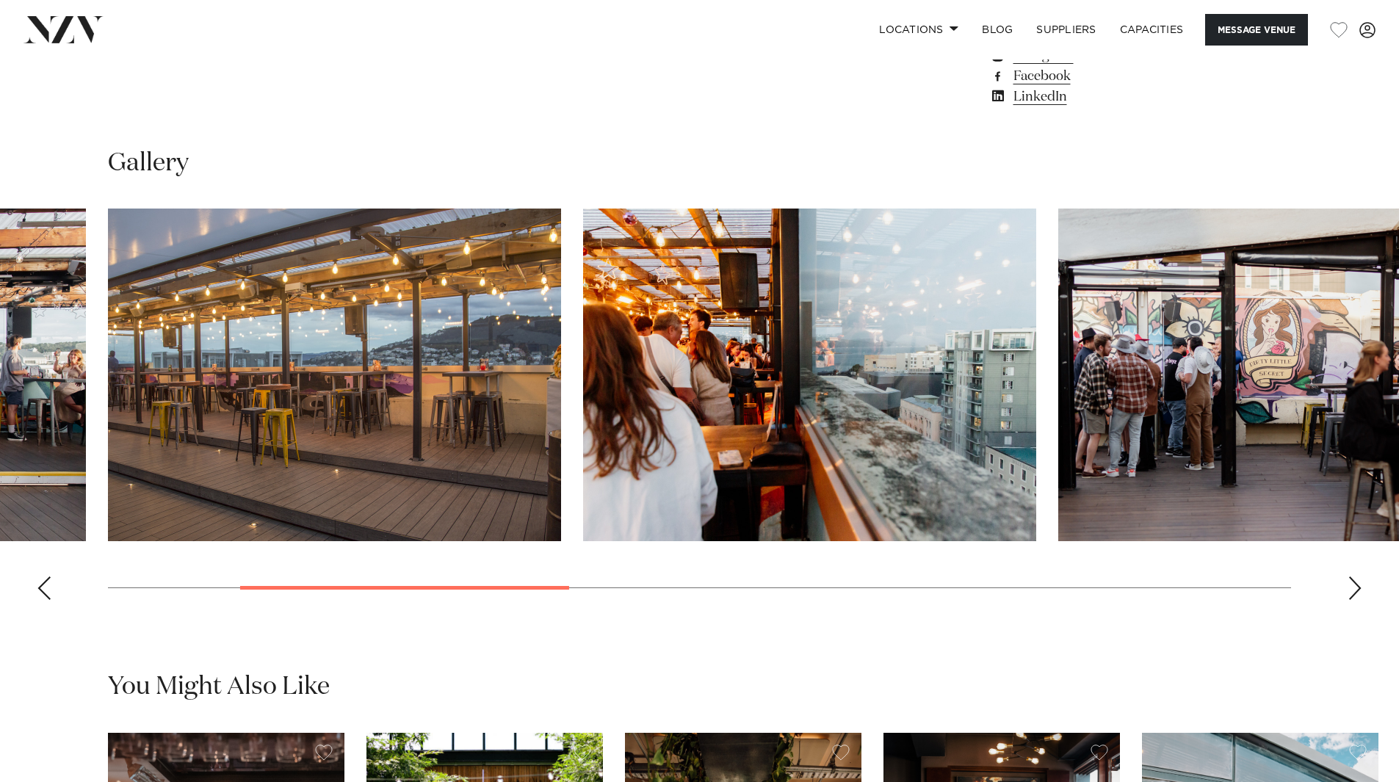
click at [46, 588] on div "Previous slide" at bounding box center [44, 589] width 15 height 24
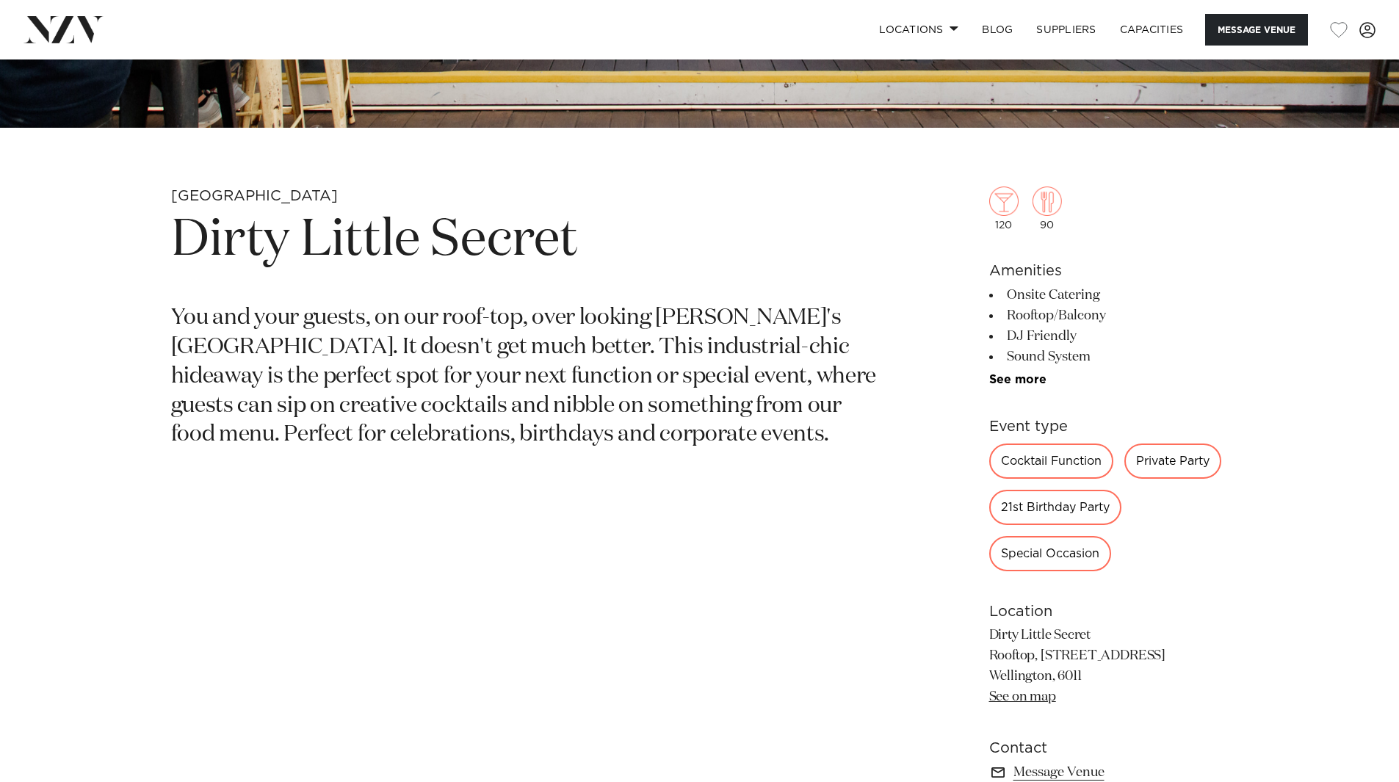
scroll to position [441, 0]
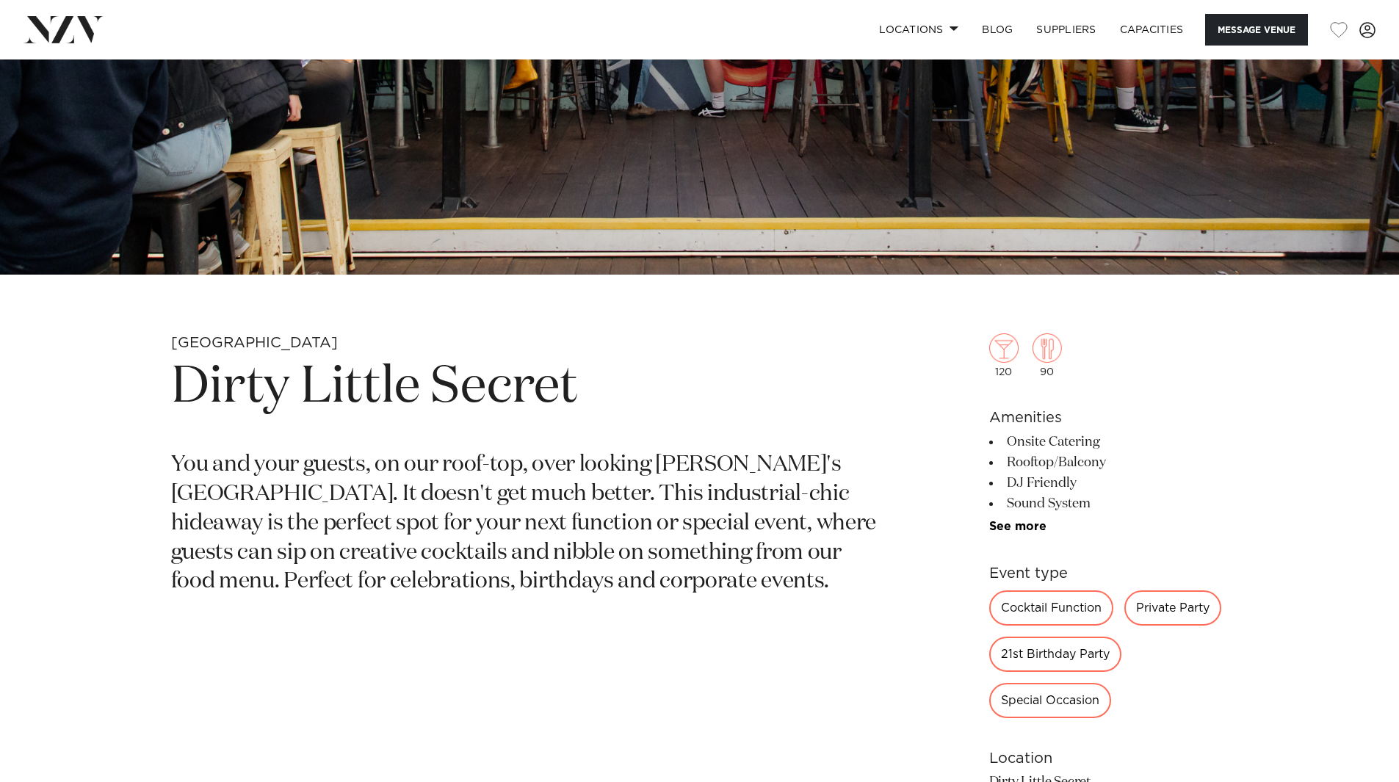
click at [1039, 521] on link "See more" at bounding box center [1046, 527] width 115 height 12
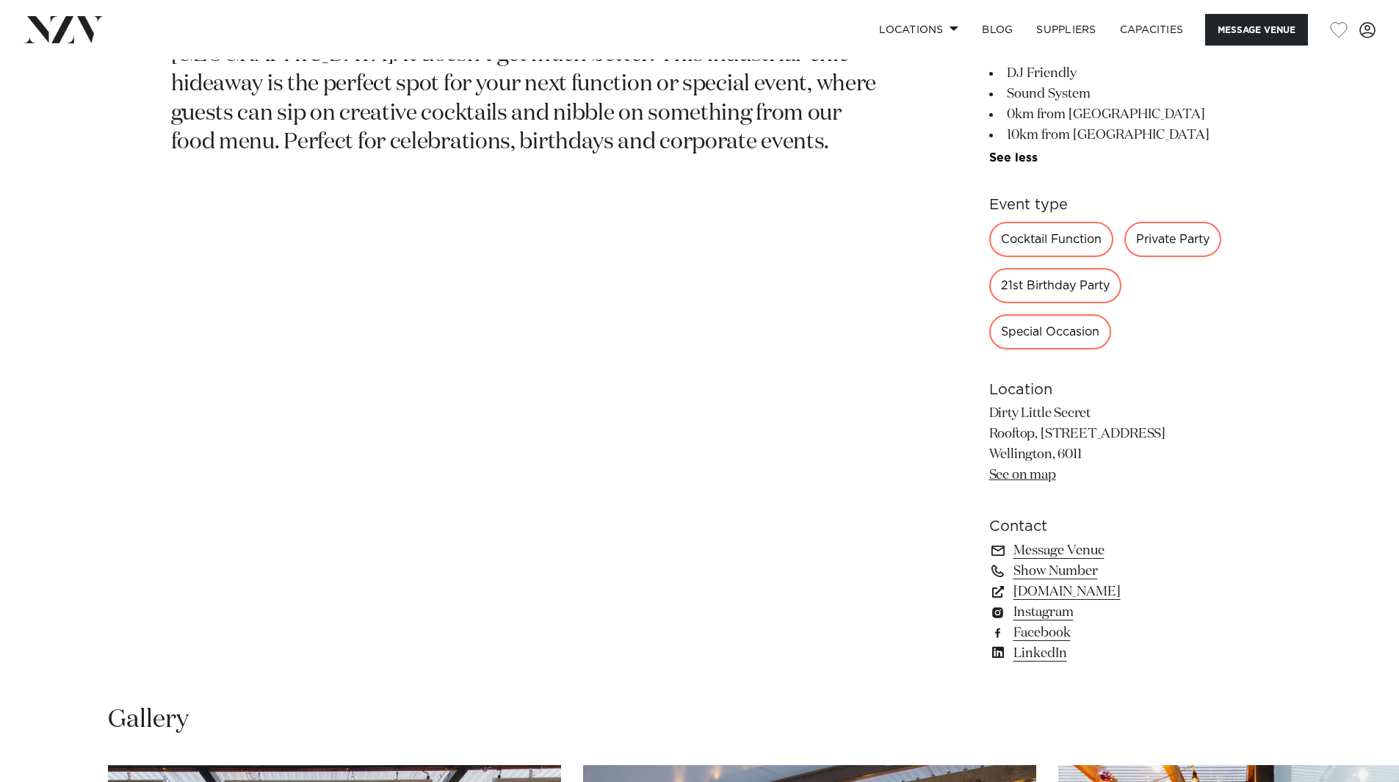
scroll to position [881, 0]
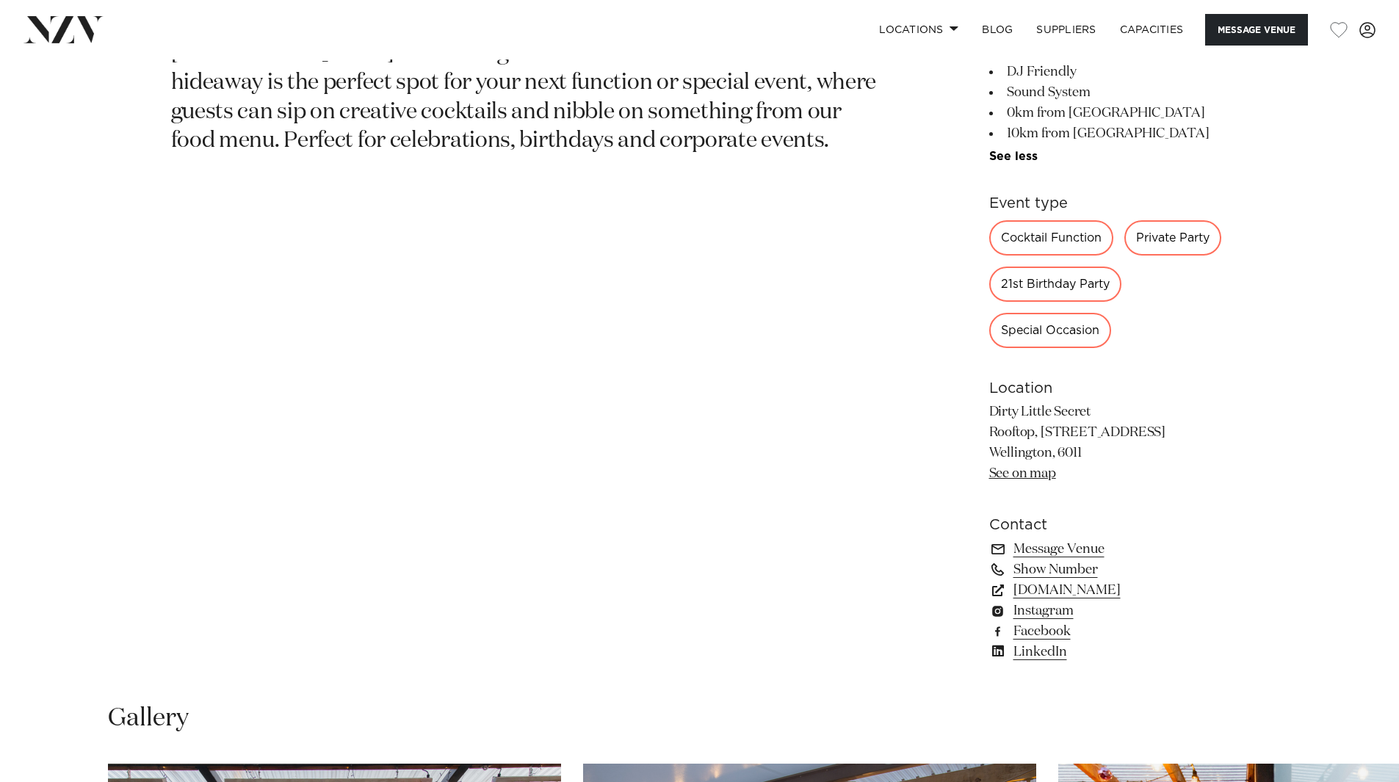
click at [1067, 589] on link "[DOMAIN_NAME]" at bounding box center [1108, 590] width 239 height 21
